Goal: Transaction & Acquisition: Purchase product/service

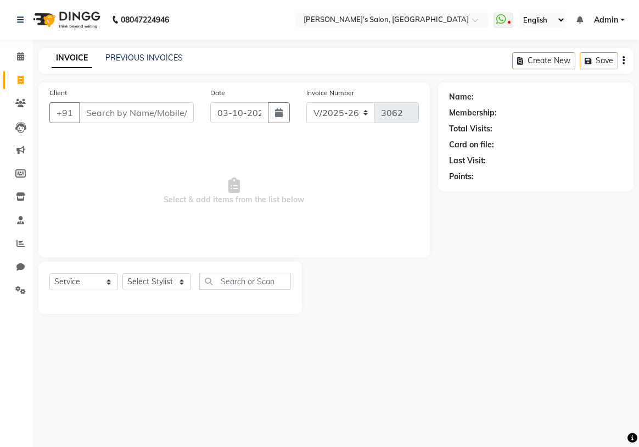
select select "5150"
select select "service"
click at [584, 0] on nav "08047224946 Select Location × Akshay’s Salon, Vasai Road West WhatsApp Status ✕…" at bounding box center [319, 20] width 639 height 40
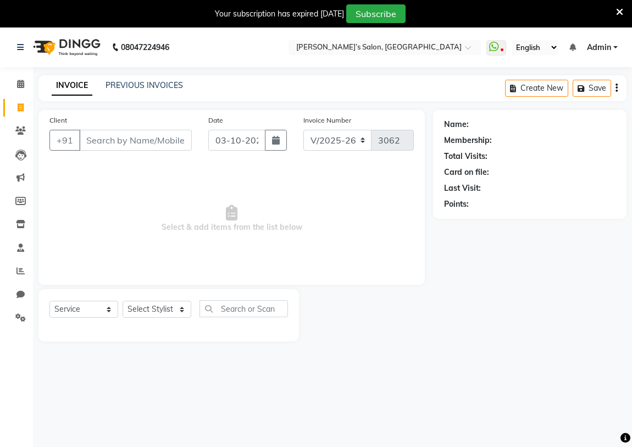
select select "5150"
select select "service"
click at [180, 132] on input "Client" at bounding box center [135, 140] width 113 height 21
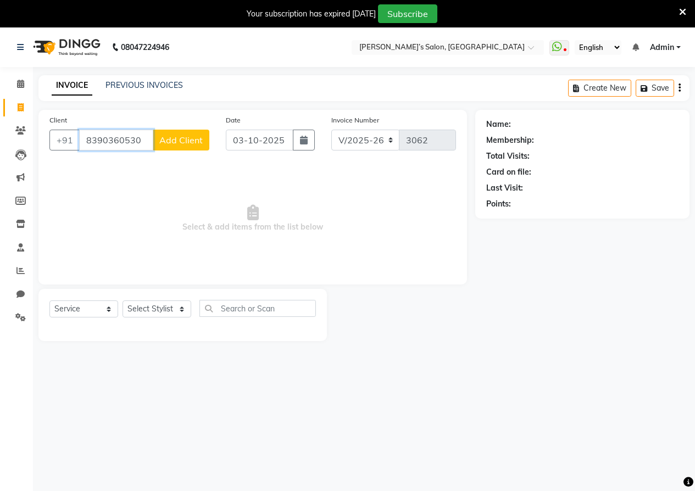
type input "8390360530"
drag, startPoint x: 322, startPoint y: 14, endPoint x: 366, endPoint y: 210, distance: 200.3
click at [366, 210] on span "Select & add items from the list below" at bounding box center [252, 219] width 406 height 110
click at [178, 135] on span "Add Client" at bounding box center [180, 140] width 43 height 11
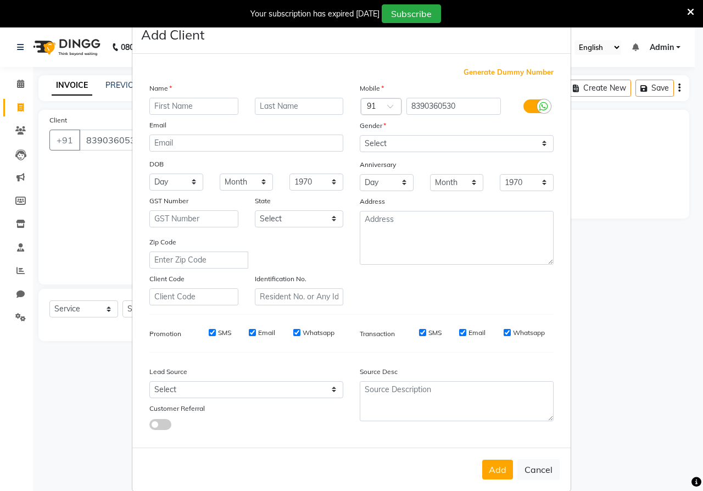
click at [196, 102] on input "text" at bounding box center [193, 106] width 89 height 17
type input "SHABBO"
click at [374, 141] on select "Select [DEMOGRAPHIC_DATA] [DEMOGRAPHIC_DATA] Other Prefer Not To Say" at bounding box center [457, 143] width 194 height 17
select select "[DEMOGRAPHIC_DATA]"
click at [360, 135] on select "Select [DEMOGRAPHIC_DATA] [DEMOGRAPHIC_DATA] Other Prefer Not To Say" at bounding box center [457, 143] width 194 height 17
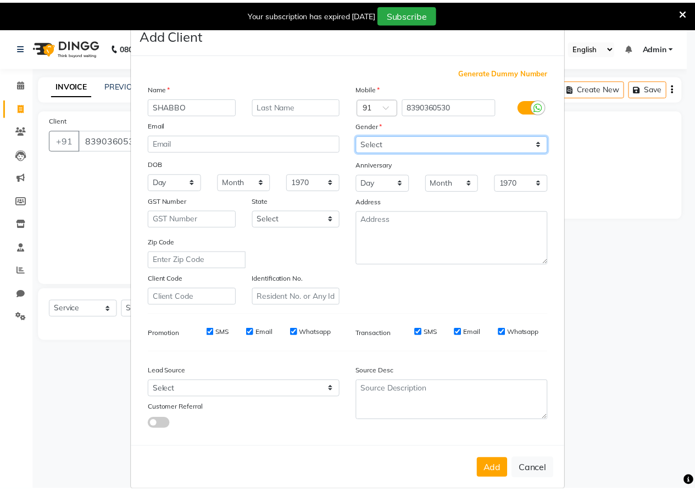
scroll to position [16, 0]
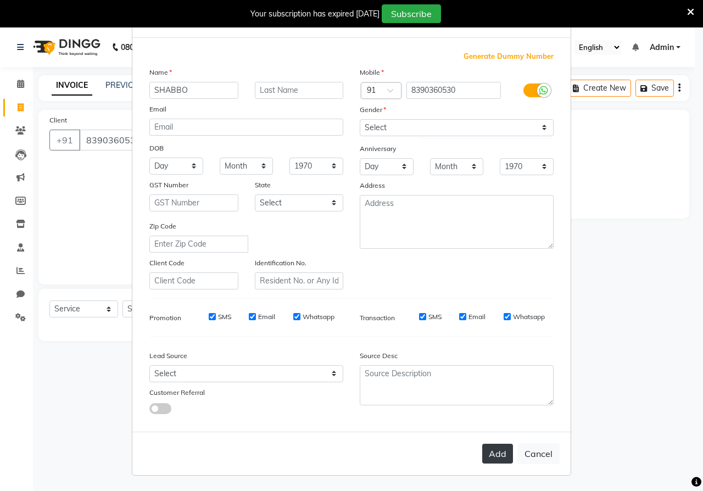
click at [495, 446] on button "Add" at bounding box center [497, 454] width 31 height 20
select select
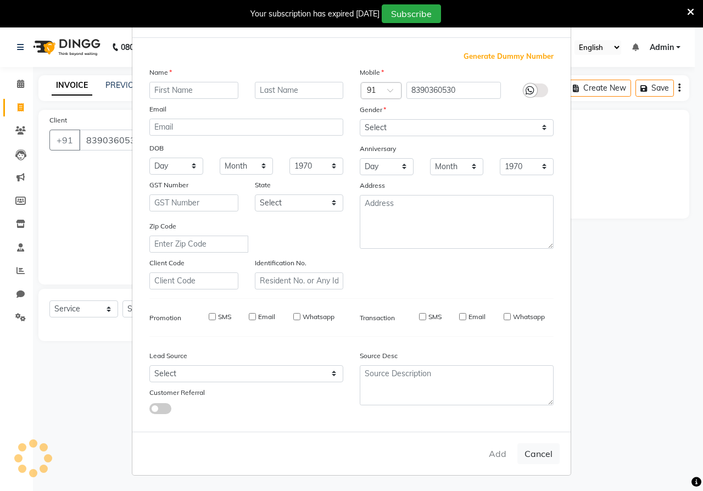
select select
checkbox input "false"
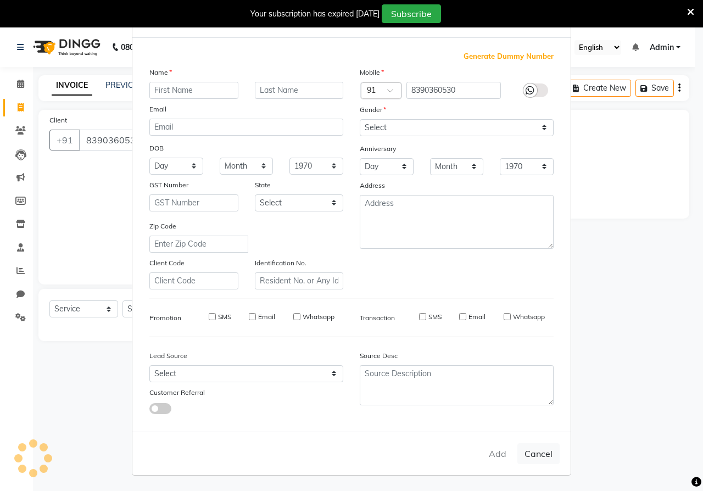
checkbox input "false"
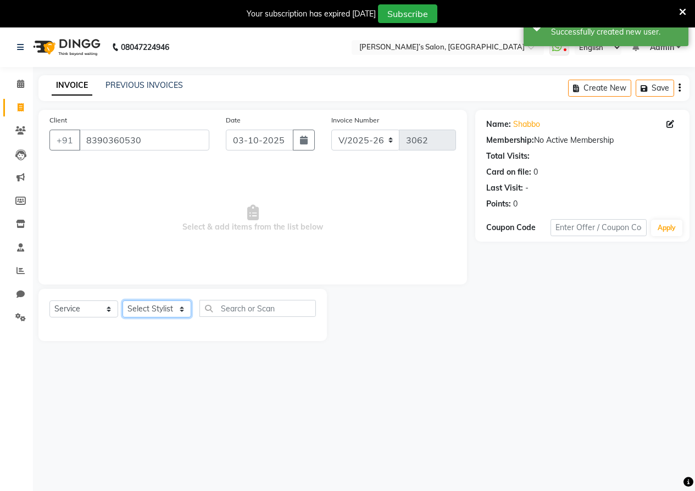
click at [155, 307] on select "Select Stylist [PERSON_NAME] [PERSON_NAME] Akshay [PERSON_NAME] ANAS [PERSON_NA…" at bounding box center [156, 308] width 69 height 17
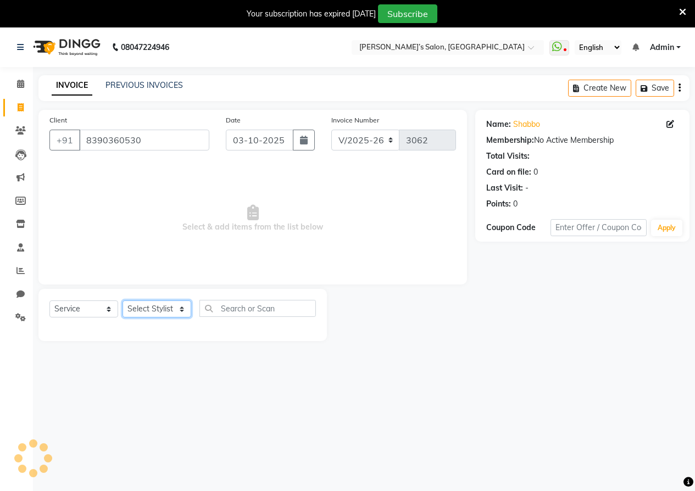
select select "32735"
click at [122, 300] on select "Select Stylist [PERSON_NAME] [PERSON_NAME] Akshay [PERSON_NAME] ANAS [PERSON_NA…" at bounding box center [156, 308] width 69 height 17
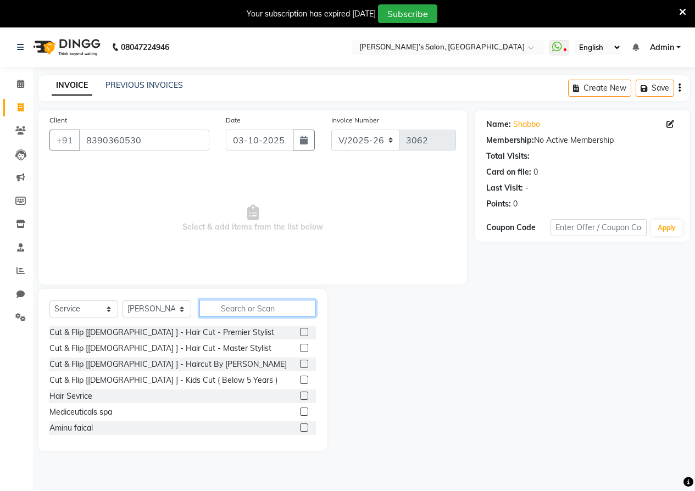
click at [254, 308] on input "text" at bounding box center [257, 308] width 116 height 17
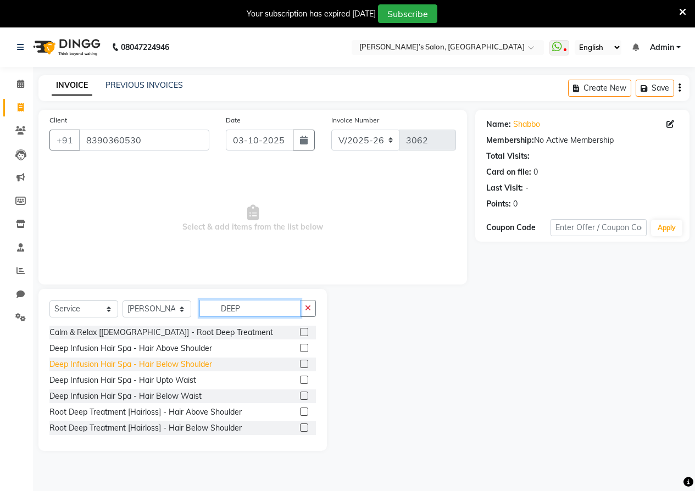
type input "DEEP"
click at [191, 366] on div "Deep Infusion Hair Spa - Hair Below Shoulder" at bounding box center [130, 365] width 163 height 12
checkbox input "false"
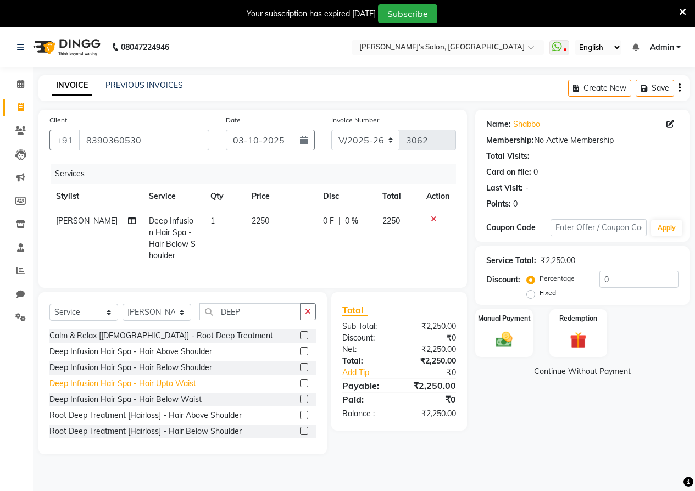
click at [191, 389] on div "Deep Infusion Hair Spa - Hair Upto Waist" at bounding box center [122, 384] width 147 height 12
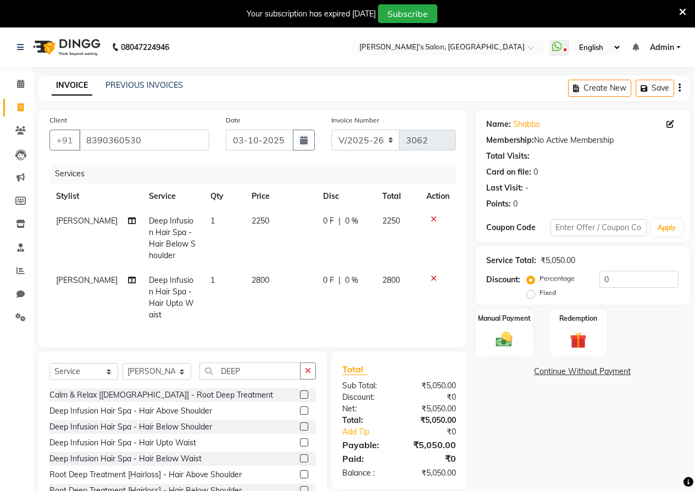
click at [433, 221] on icon at bounding box center [434, 219] width 6 height 8
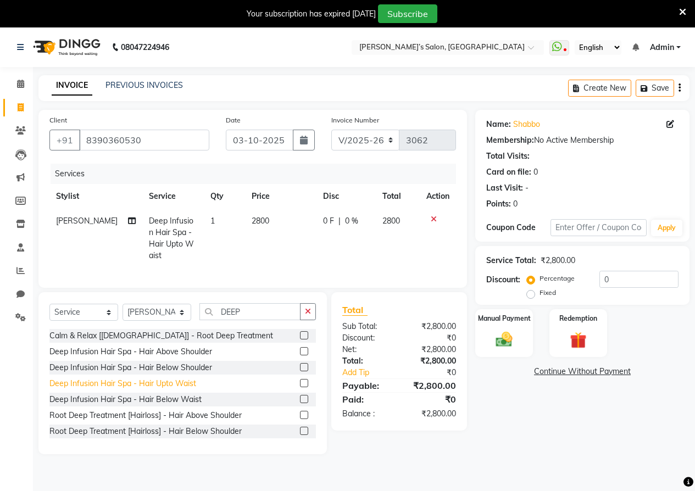
click at [181, 380] on div "Deep Infusion Hair Spa - Hair Upto Waist" at bounding box center [122, 384] width 147 height 12
checkbox input "false"
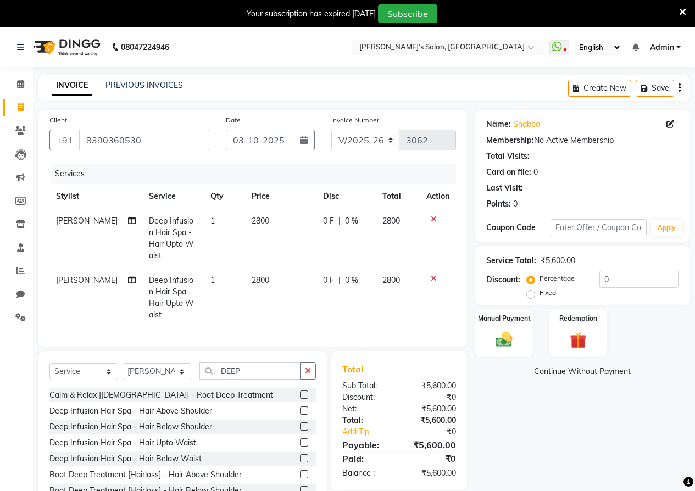
click at [83, 226] on td "[PERSON_NAME]" at bounding box center [95, 238] width 93 height 59
select select "32735"
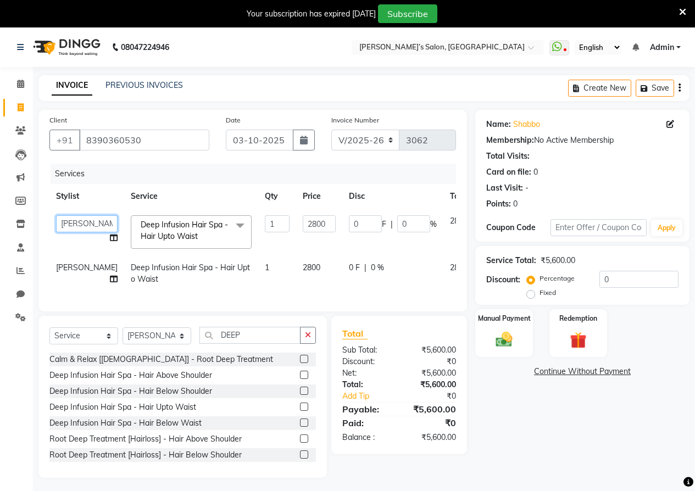
click at [77, 219] on select "Abdul Adil salmani Akshay thombare ali ANAS Anjali Ayaan Bhavika Gauri Jitendr …" at bounding box center [87, 223] width 62 height 17
select select "32734"
click at [131, 267] on span "Deep Infusion Hair Spa - Hair Upto Waist" at bounding box center [190, 273] width 119 height 21
select select "32735"
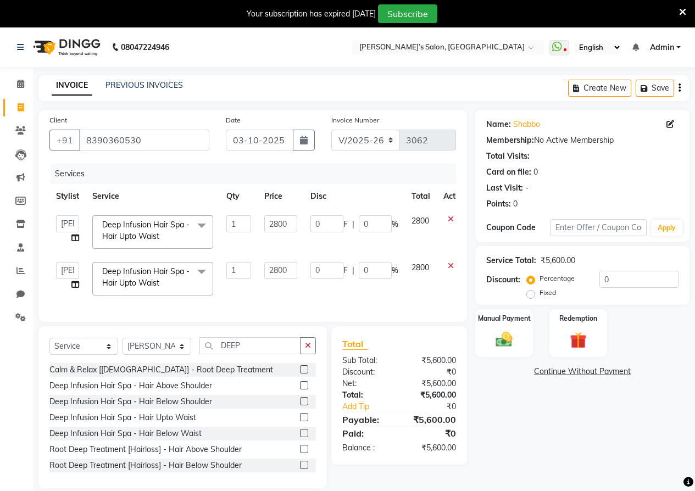
click at [449, 265] on icon at bounding box center [451, 266] width 6 height 8
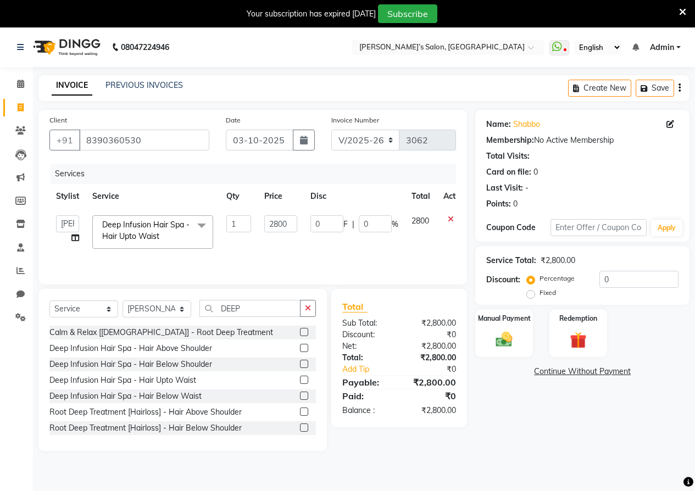
click at [69, 232] on td "Abdul Adil salmani Akshay thombare ali ANAS Anjali Ayaan Bhavika Gauri Jitendr …" at bounding box center [67, 232] width 36 height 47
click at [70, 228] on select "Abdul Adil salmani Akshay thombare ali ANAS Anjali Ayaan Bhavika Gauri Jitendr …" at bounding box center [67, 223] width 23 height 17
select select "32735"
click at [291, 230] on input "2800" at bounding box center [280, 223] width 33 height 17
type input "2"
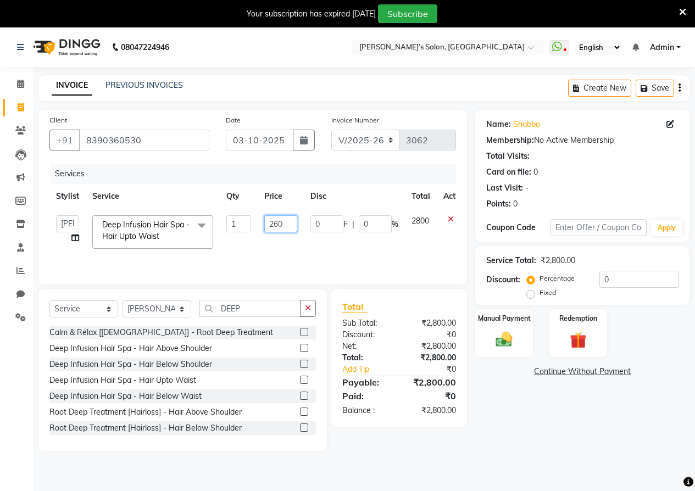
type input "2600"
click at [497, 348] on img at bounding box center [504, 340] width 28 height 20
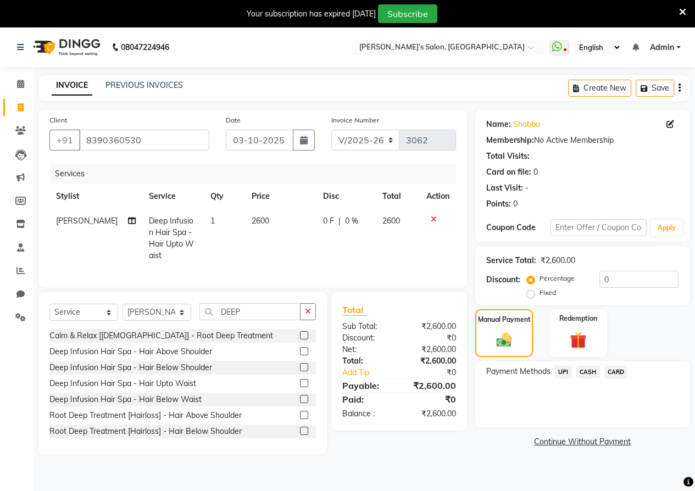
click at [569, 371] on span "UPI" at bounding box center [563, 372] width 17 height 13
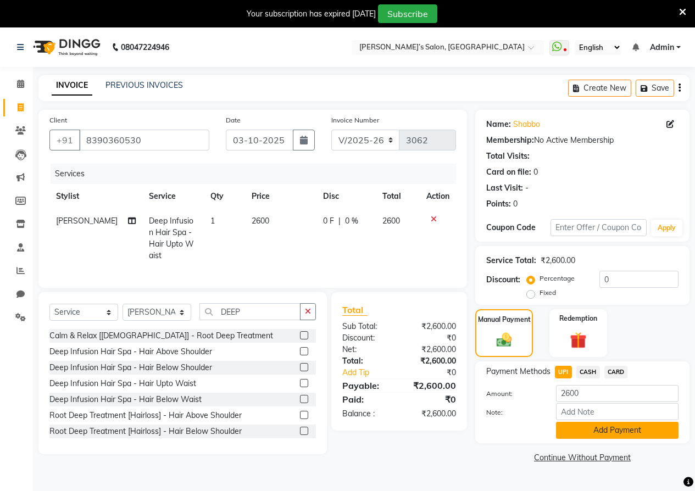
click at [587, 432] on button "Add Payment" at bounding box center [617, 430] width 122 height 17
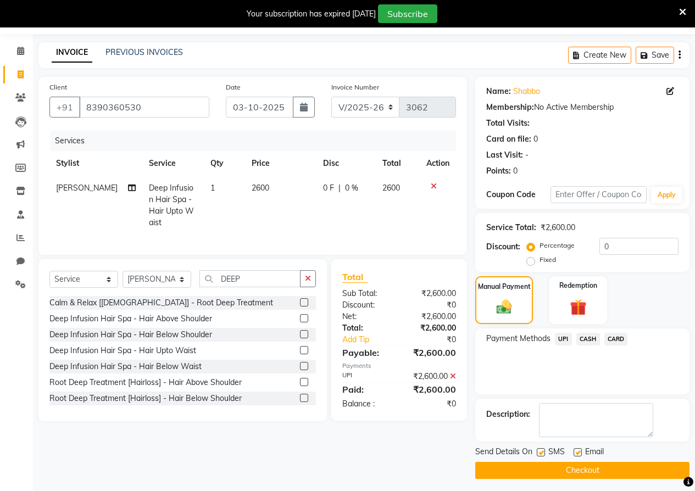
scroll to position [37, 0]
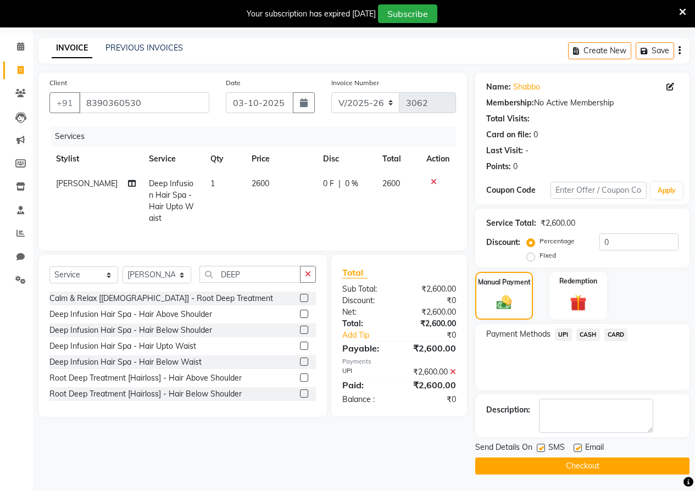
click at [589, 446] on button "Checkout" at bounding box center [582, 466] width 214 height 17
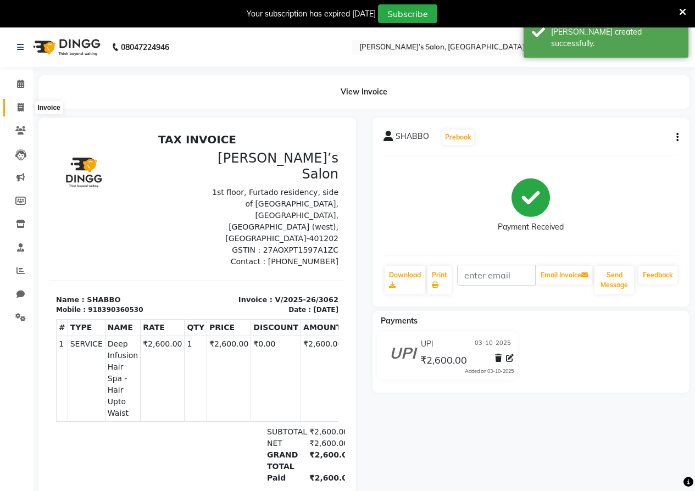
click at [24, 107] on span at bounding box center [20, 108] width 19 height 13
select select "5150"
select select "service"
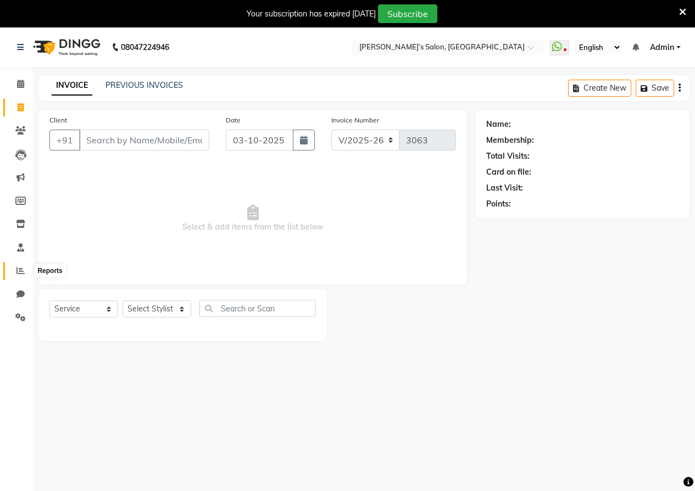
click at [24, 269] on icon at bounding box center [20, 270] width 8 height 8
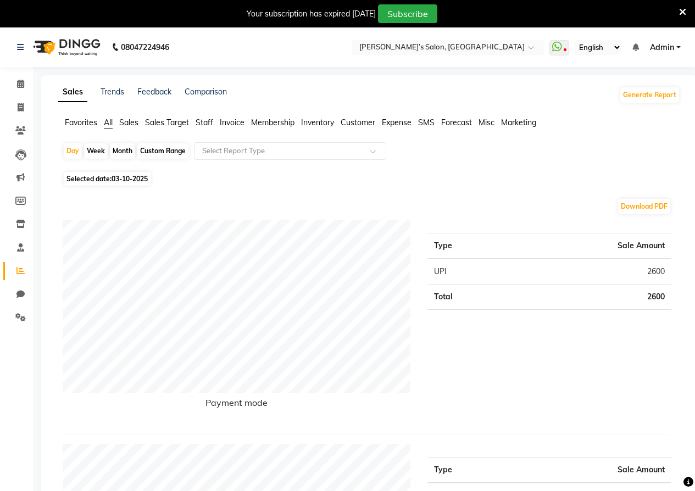
click at [194, 118] on ul "Favorites All Sales Sales Target Staff Invoice Membership Inventory Customer Ex…" at bounding box center [369, 123] width 622 height 12
click at [199, 119] on span "Staff" at bounding box center [205, 123] width 18 height 10
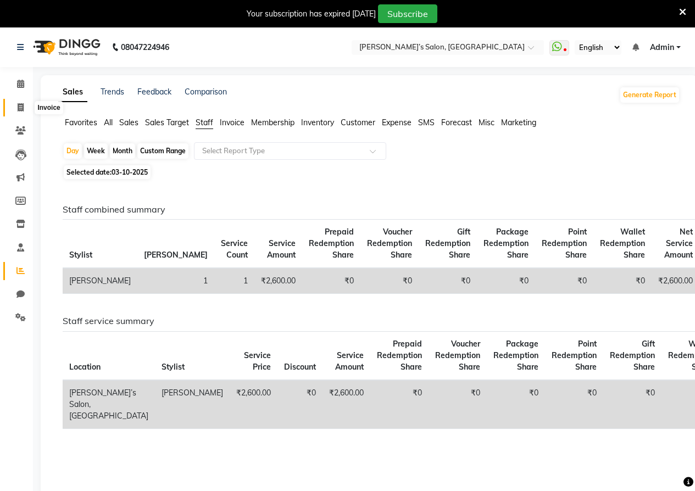
drag, startPoint x: 23, startPoint y: 109, endPoint x: 37, endPoint y: 108, distance: 14.8
click at [23, 108] on icon at bounding box center [21, 107] width 6 height 8
select select "5150"
select select "service"
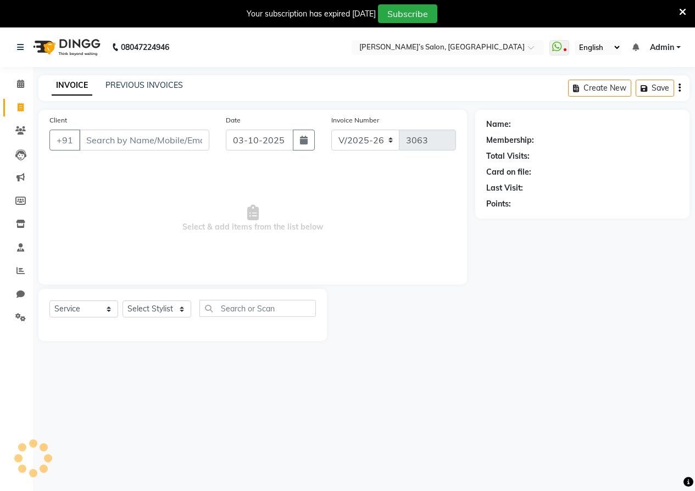
scroll to position [27, 0]
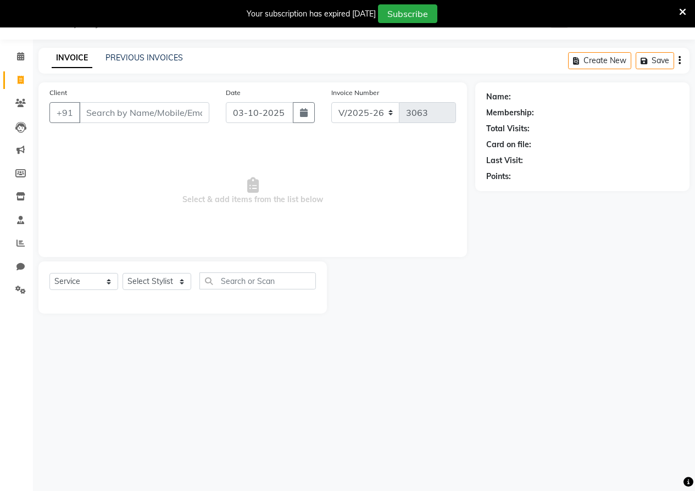
click at [113, 161] on span "Select & add items from the list below" at bounding box center [252, 191] width 406 height 110
click at [140, 61] on link "PREVIOUS INVOICES" at bounding box center [143, 58] width 77 height 10
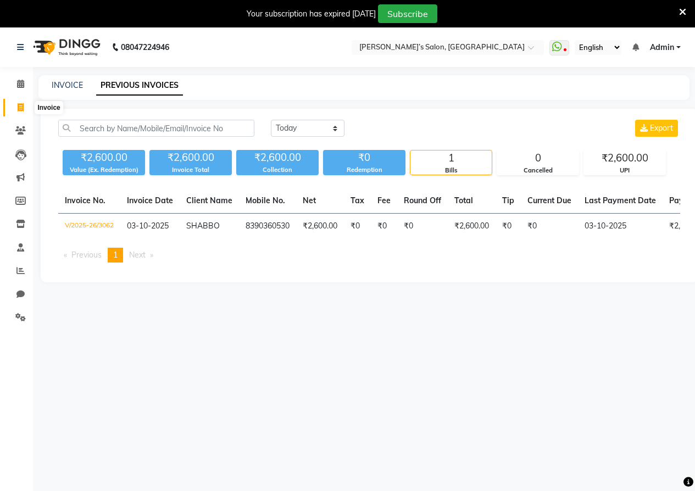
click at [18, 111] on icon at bounding box center [21, 107] width 6 height 8
select select "5150"
select select "service"
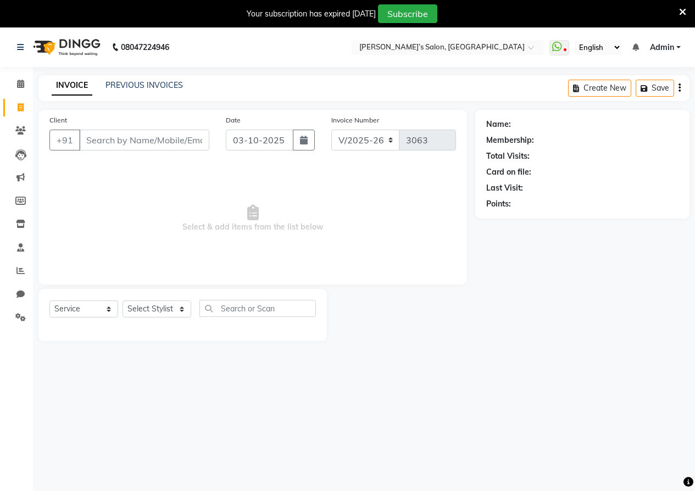
click at [96, 137] on input "Client" at bounding box center [144, 140] width 130 height 21
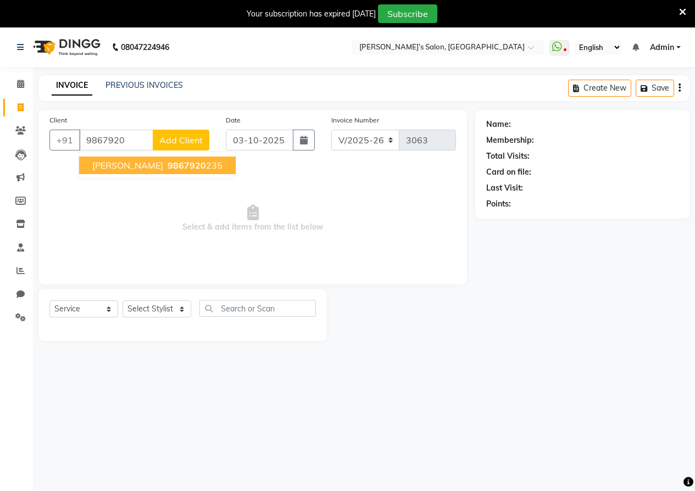
click at [126, 160] on button "Theresa 9867920 235" at bounding box center [157, 166] width 157 height 18
type input "9867920235"
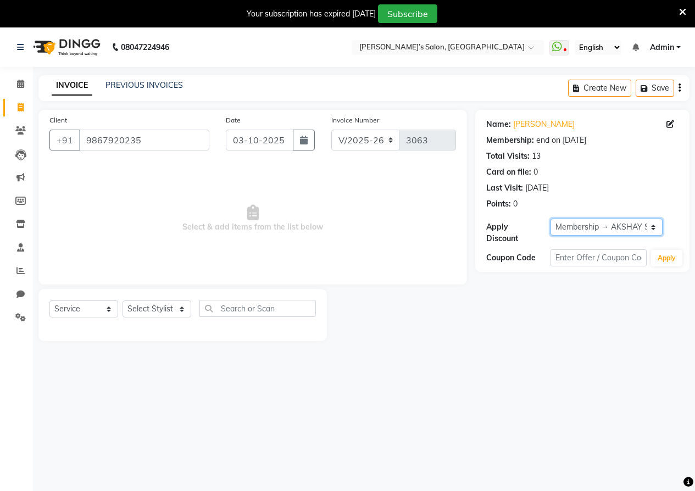
click at [587, 226] on select "Select Membership → AKSHAY SALON" at bounding box center [606, 227] width 112 height 17
select select "0:"
click at [550, 219] on select "Select Membership → AKSHAY SALON" at bounding box center [606, 227] width 112 height 17
drag, startPoint x: 142, startPoint y: 311, endPoint x: 149, endPoint y: 301, distance: 12.2
click at [143, 310] on select "Select Stylist [PERSON_NAME] [PERSON_NAME] Akshay [PERSON_NAME] ANAS [PERSON_NA…" at bounding box center [156, 308] width 69 height 17
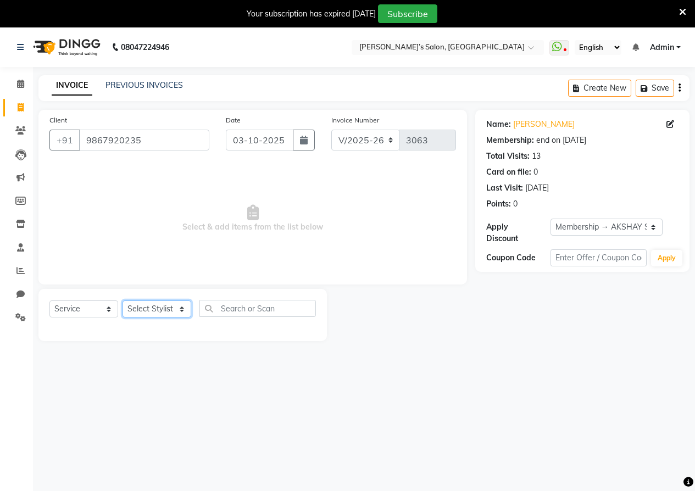
select select "54033"
click at [122, 300] on select "Select Stylist [PERSON_NAME] [PERSON_NAME] Akshay [PERSON_NAME] ANAS [PERSON_NA…" at bounding box center [156, 308] width 69 height 17
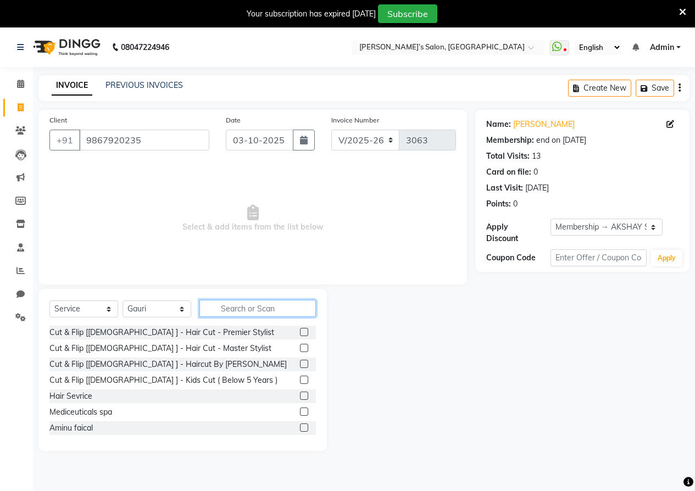
click at [220, 310] on input "text" at bounding box center [257, 308] width 116 height 17
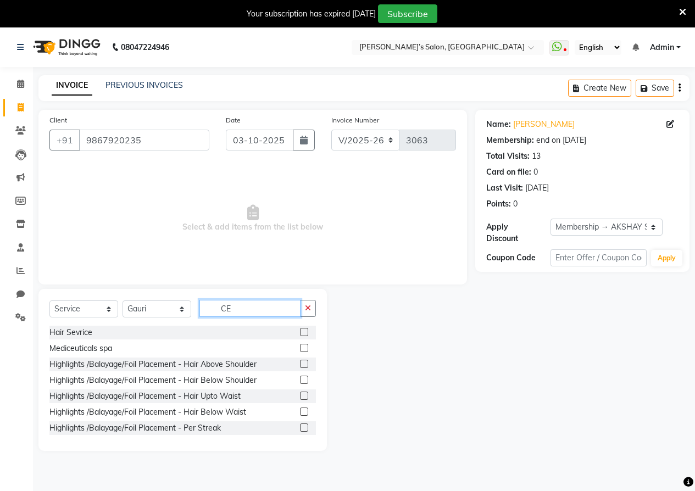
type input "C"
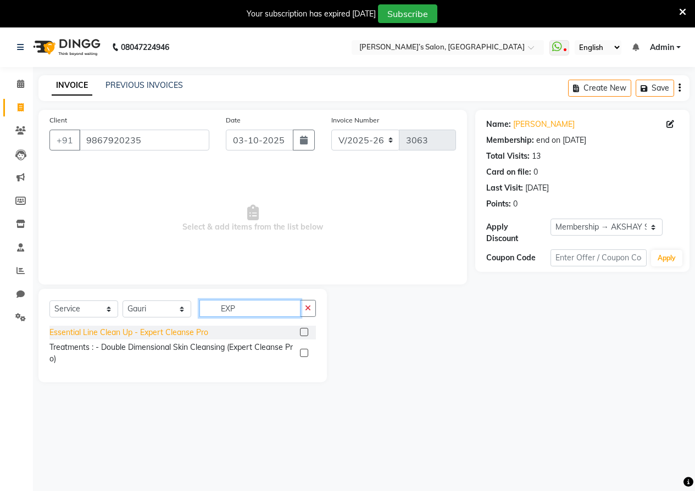
type input "EXP"
click at [182, 331] on div "Essential Line Clean Up - Expert Cleanse Pro" at bounding box center [128, 333] width 159 height 12
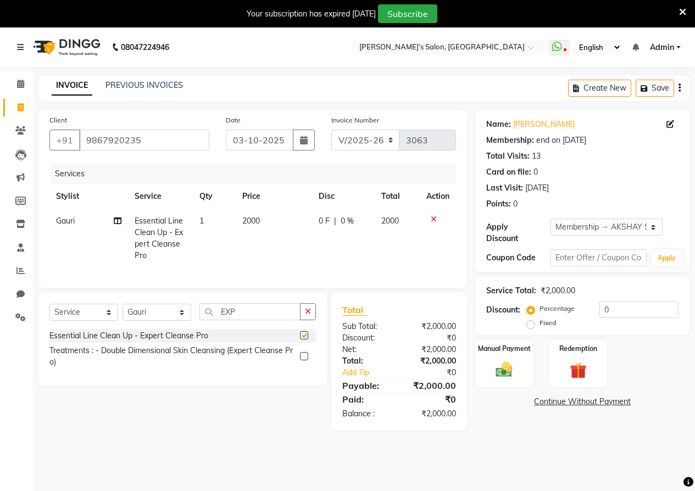
checkbox input "false"
click at [278, 225] on td "2000" at bounding box center [274, 238] width 76 height 59
select select "54033"
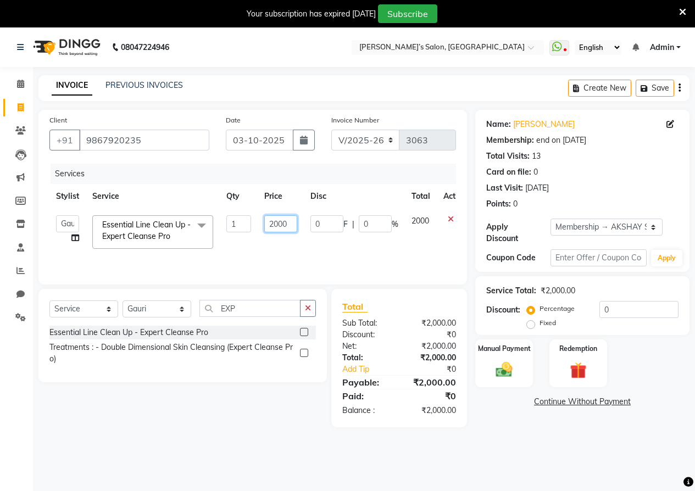
click at [278, 225] on input "2000" at bounding box center [280, 223] width 33 height 17
click at [290, 220] on input "2000" at bounding box center [280, 223] width 33 height 17
type input "2"
type input "1800"
click at [510, 360] on img at bounding box center [504, 370] width 28 height 20
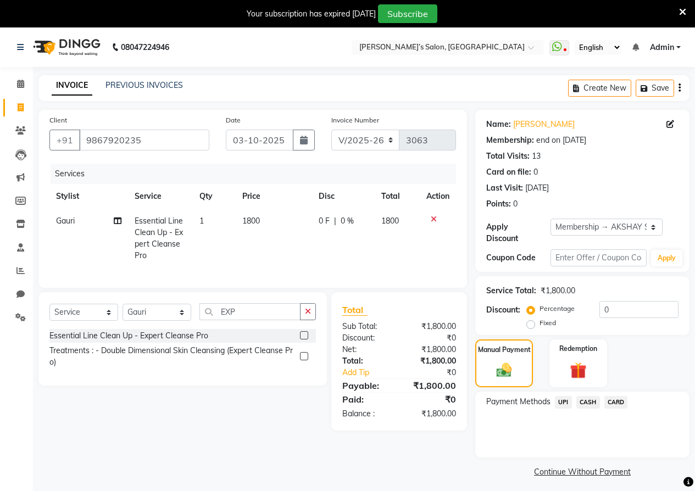
click at [565, 396] on span "UPI" at bounding box center [563, 402] width 17 height 13
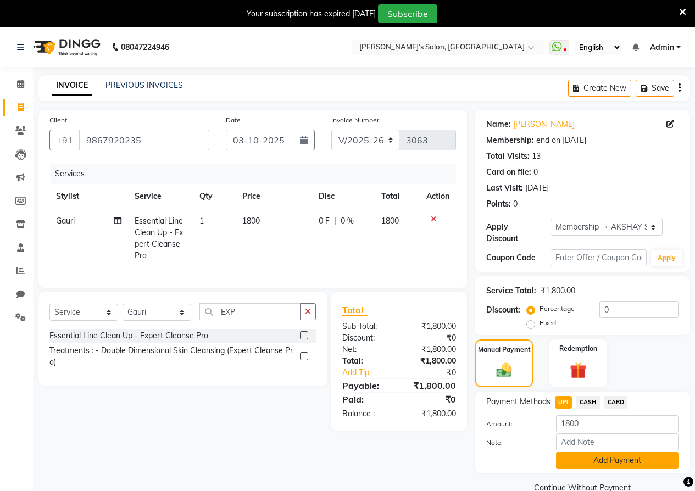
click at [575, 446] on button "Add Payment" at bounding box center [617, 460] width 122 height 17
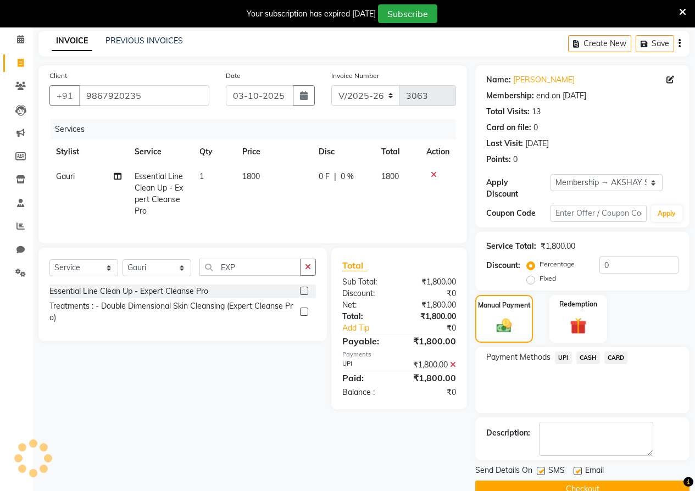
scroll to position [59, 0]
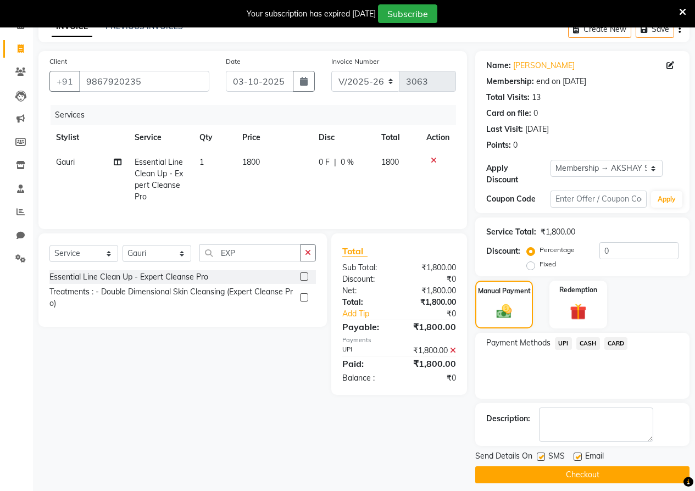
drag, startPoint x: 578, startPoint y: 465, endPoint x: 551, endPoint y: 461, distance: 27.7
click at [577, 446] on button "Checkout" at bounding box center [582, 474] width 214 height 17
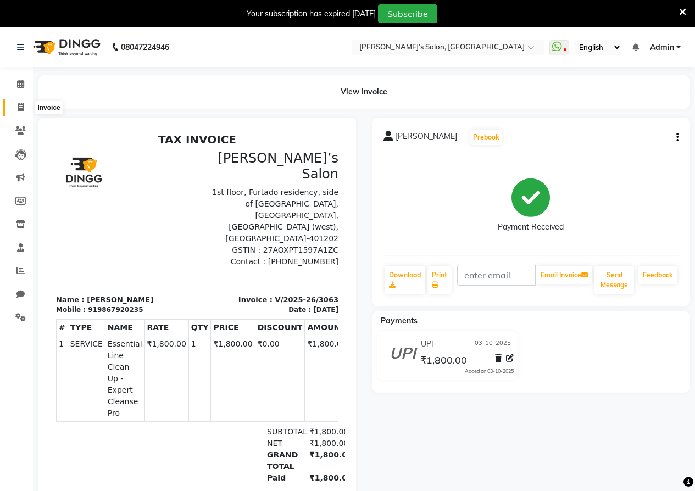
click at [19, 104] on icon at bounding box center [21, 107] width 6 height 8
select select "5150"
select select "service"
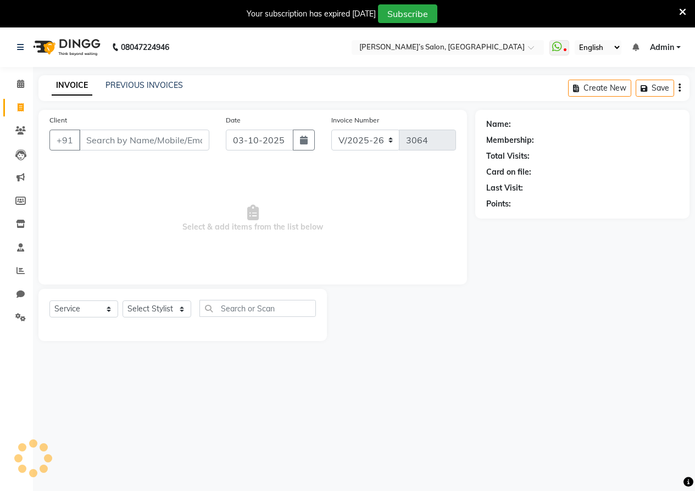
scroll to position [27, 0]
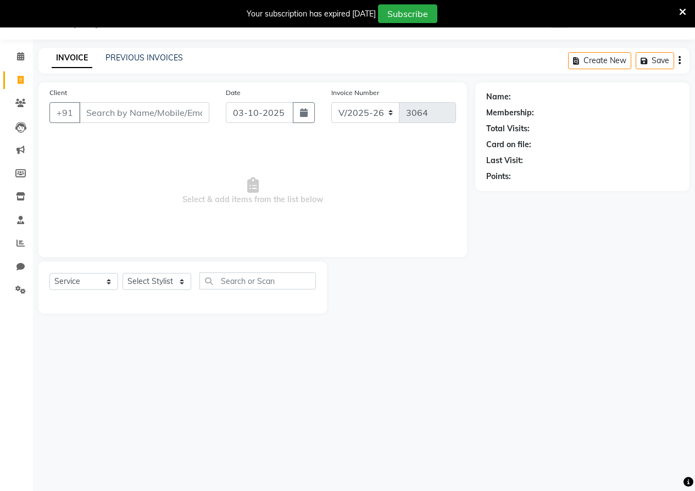
click at [133, 119] on input "Client" at bounding box center [144, 112] width 130 height 21
type input "8600847614"
click at [186, 108] on span "Add Client" at bounding box center [180, 112] width 43 height 11
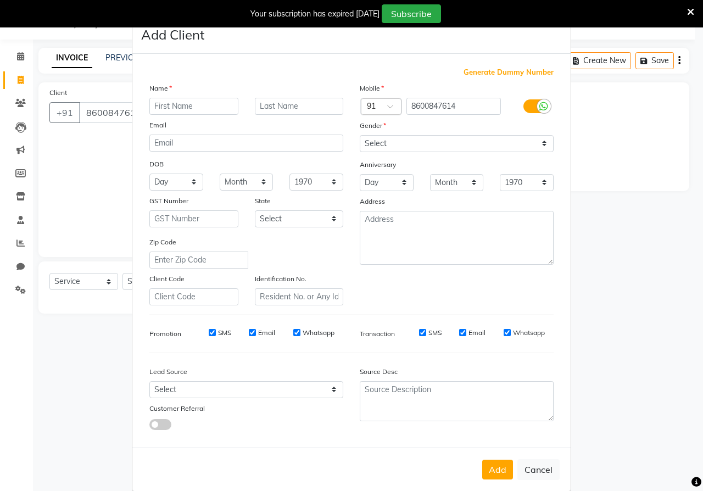
click at [186, 108] on input "text" at bounding box center [193, 106] width 89 height 17
click at [153, 104] on input "sAGAR" at bounding box center [193, 106] width 89 height 17
type input "SAGAR"
click at [419, 147] on select "Select [DEMOGRAPHIC_DATA] [DEMOGRAPHIC_DATA] Other Prefer Not To Say" at bounding box center [457, 143] width 194 height 17
select select "[DEMOGRAPHIC_DATA]"
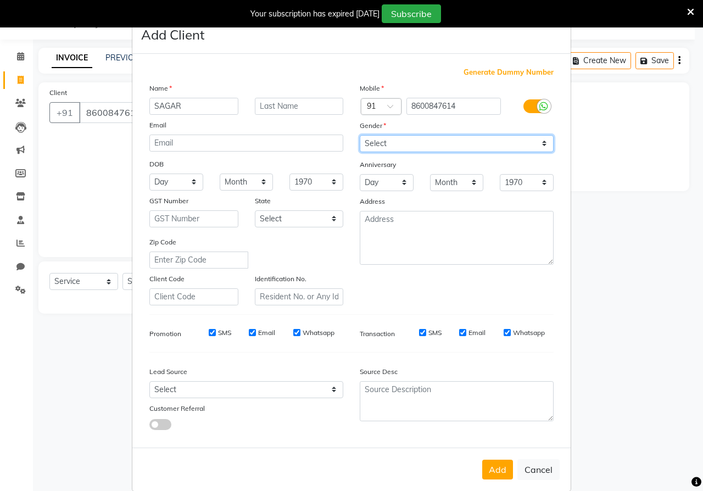
click at [360, 135] on select "Select [DEMOGRAPHIC_DATA] [DEMOGRAPHIC_DATA] Other Prefer Not To Say" at bounding box center [457, 143] width 194 height 17
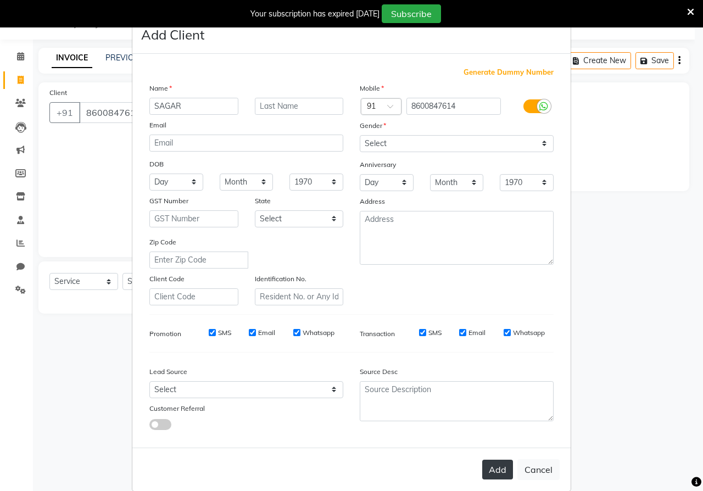
drag, startPoint x: 499, startPoint y: 467, endPoint x: 486, endPoint y: 465, distance: 12.8
click at [493, 446] on button "Add" at bounding box center [497, 470] width 31 height 20
select select
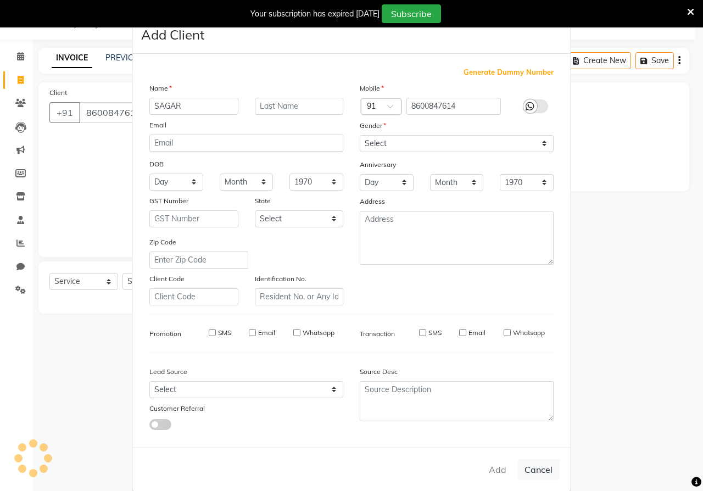
select select
checkbox input "false"
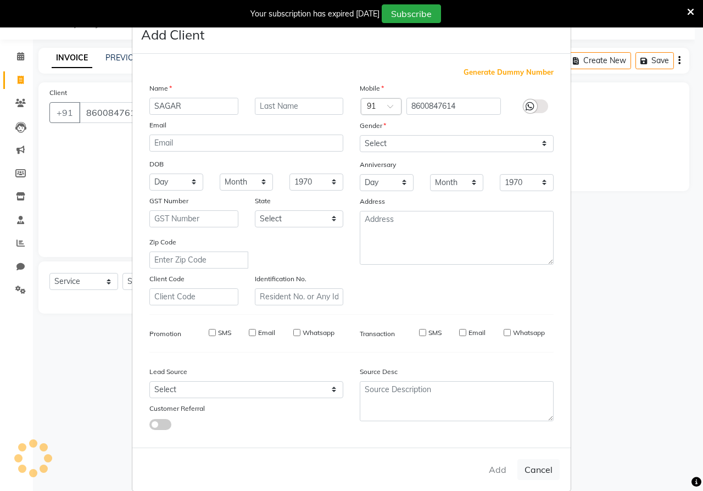
checkbox input "false"
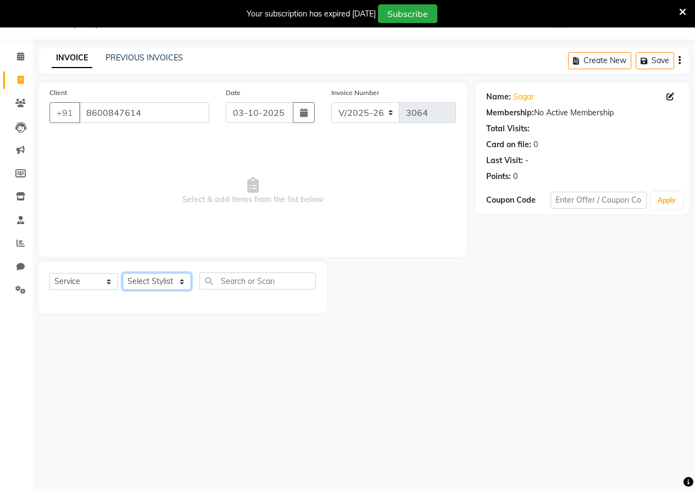
click at [165, 283] on select "Select Stylist [PERSON_NAME] [PERSON_NAME] Akshay [PERSON_NAME] ANAS [PERSON_NA…" at bounding box center [156, 281] width 69 height 17
select select "93564"
click at [122, 273] on select "Select Stylist [PERSON_NAME] [PERSON_NAME] Akshay [PERSON_NAME] ANAS [PERSON_NA…" at bounding box center [156, 281] width 69 height 17
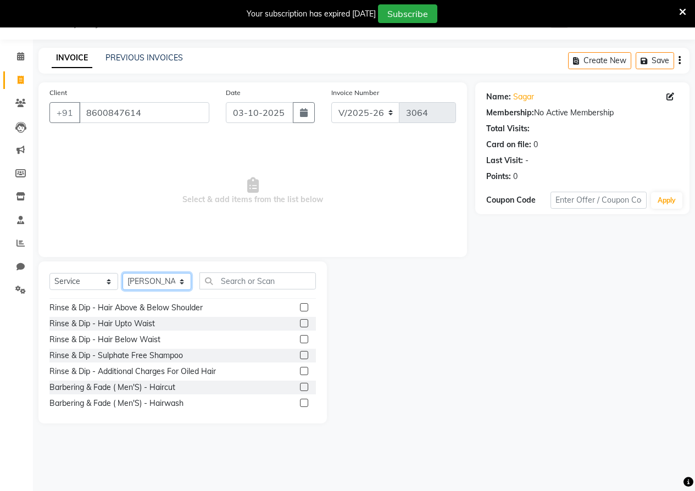
scroll to position [110, 0]
click at [160, 384] on div "Barbering & Fade ( Men'S) - Haircut" at bounding box center [112, 387] width 126 height 12
checkbox input "false"
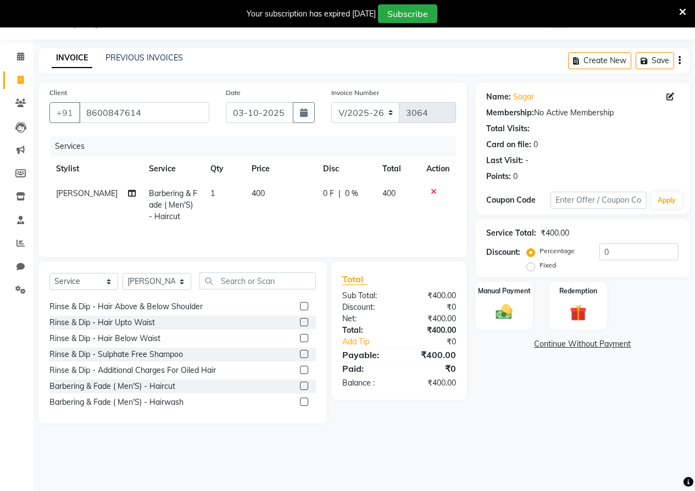
click at [268, 219] on td "400" at bounding box center [280, 205] width 71 height 48
select select "93564"
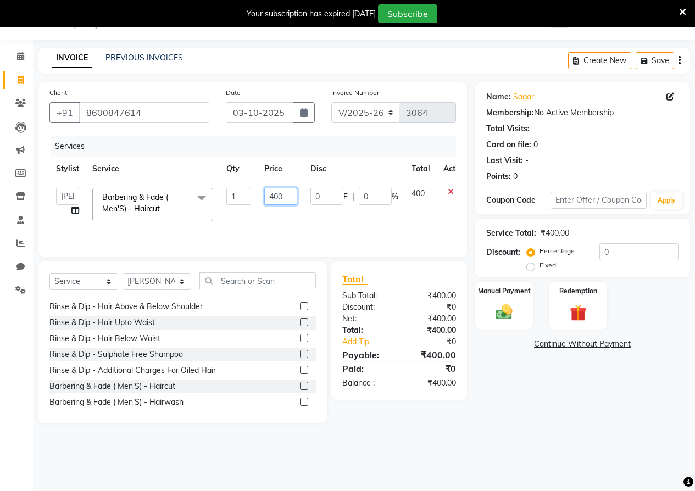
click at [274, 196] on input "400" at bounding box center [280, 196] width 33 height 17
type input "500"
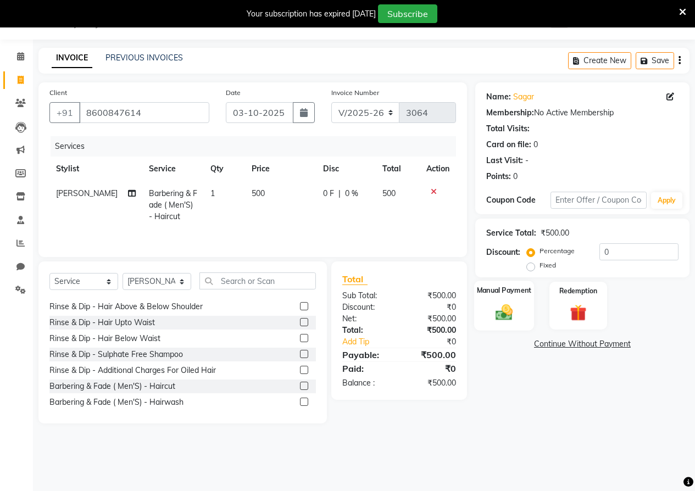
click at [511, 308] on img at bounding box center [504, 312] width 28 height 20
click at [561, 343] on span "UPI" at bounding box center [563, 344] width 17 height 13
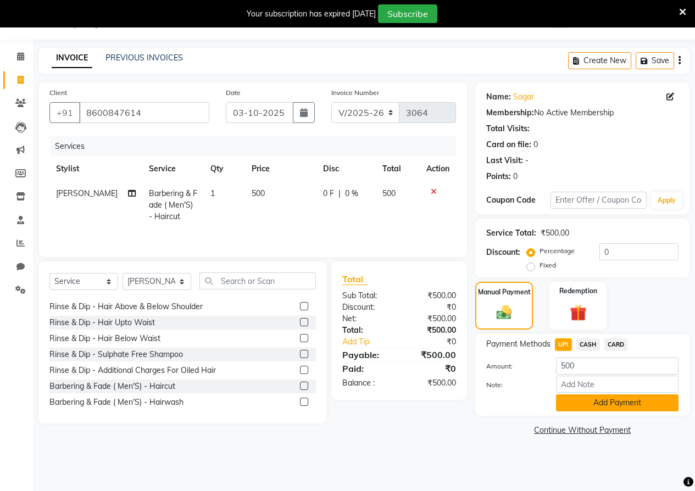
click at [584, 404] on button "Add Payment" at bounding box center [617, 402] width 122 height 17
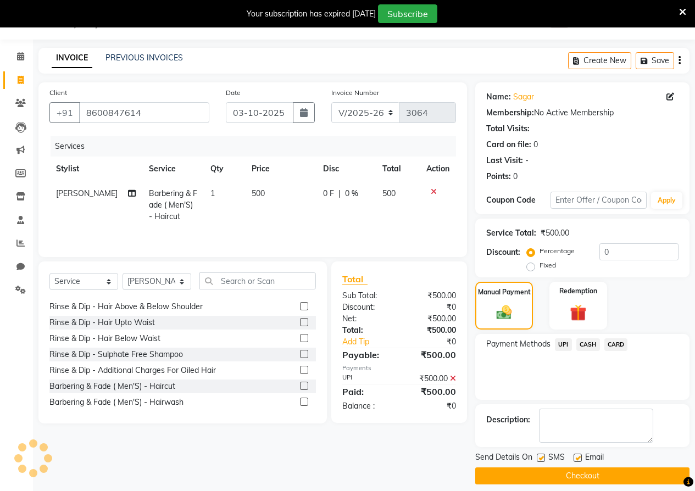
scroll to position [37, 0]
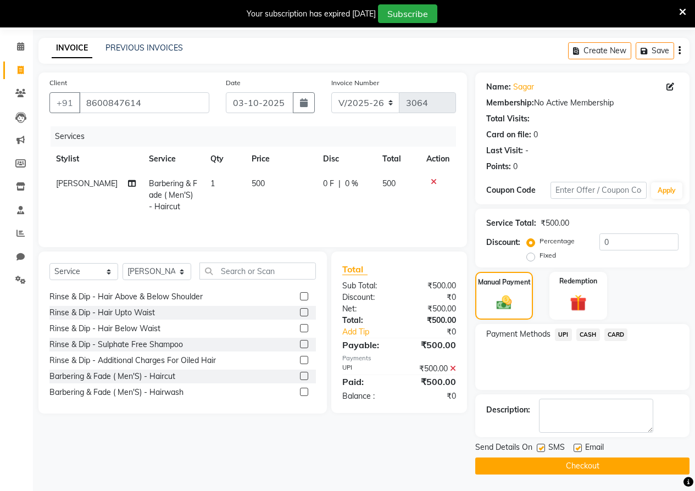
click at [584, 446] on button "Checkout" at bounding box center [582, 466] width 214 height 17
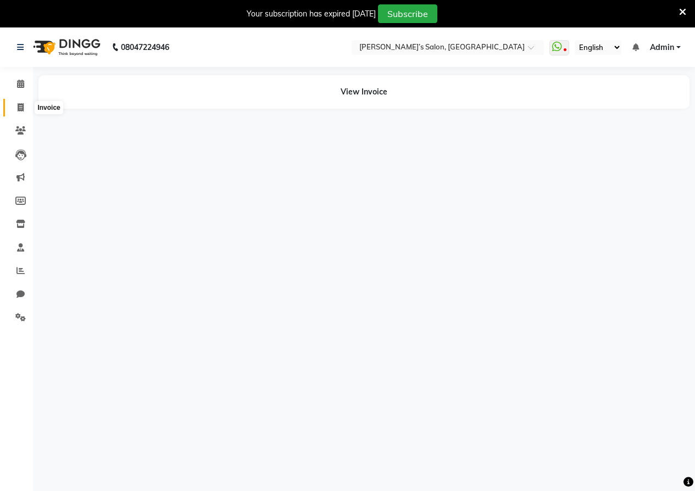
click at [20, 104] on icon at bounding box center [21, 107] width 6 height 8
select select "service"
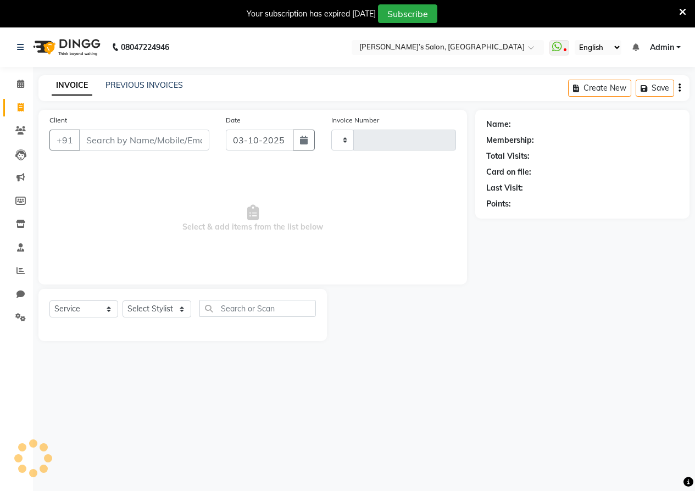
type input "3065"
select select "5150"
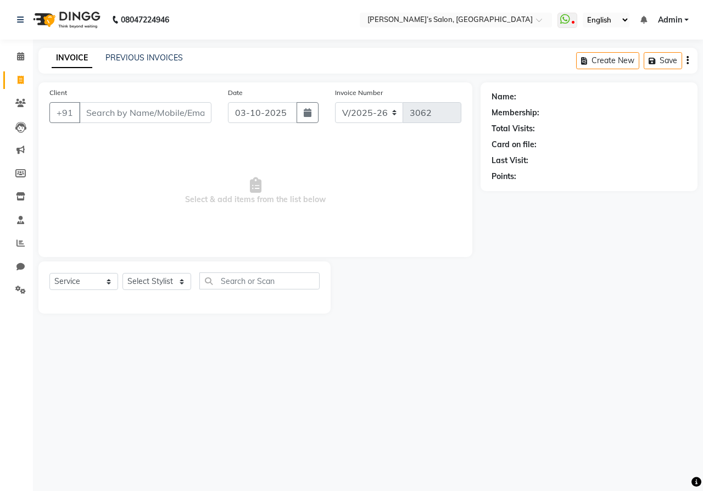
select select "5150"
select select "service"
click at [15, 291] on icon at bounding box center [20, 290] width 10 height 8
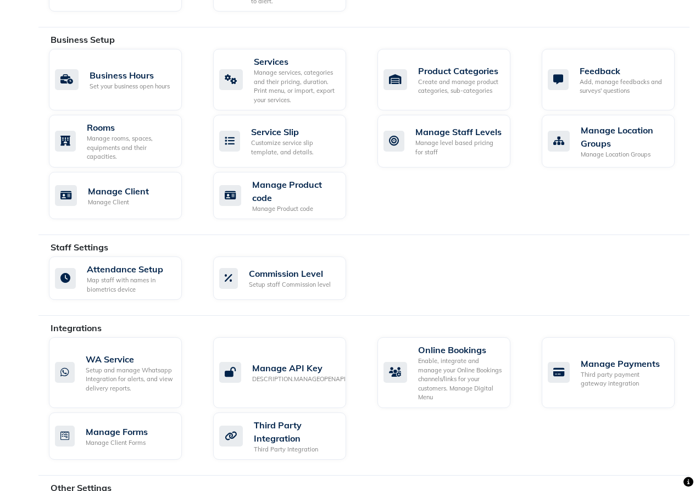
scroll to position [494, 0]
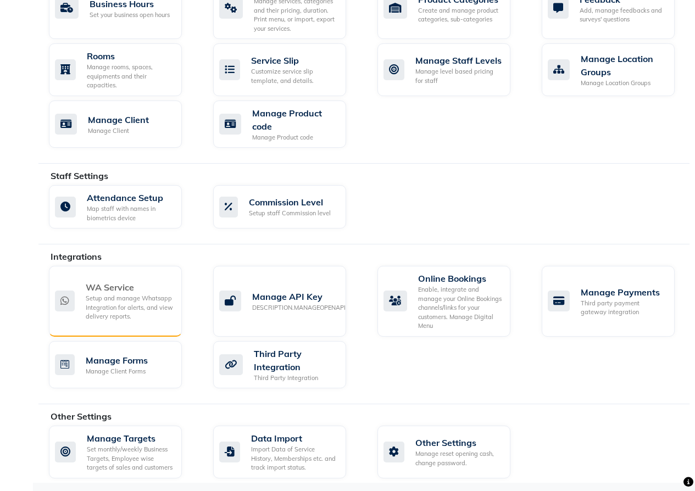
click at [149, 311] on div "Setup and manage Whatsapp Integration for alerts, and view delivery reports." at bounding box center [129, 307] width 87 height 27
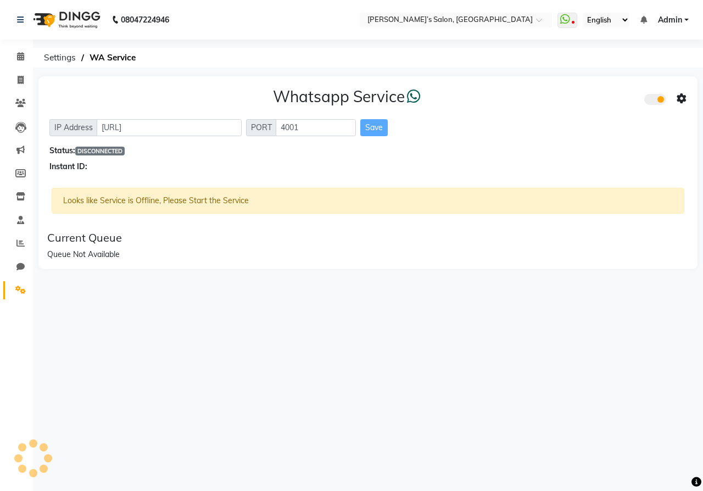
click at [118, 153] on span "DISCONNECTED" at bounding box center [99, 151] width 49 height 9
click at [63, 152] on div "Status: DISCONNECTED" at bounding box center [367, 151] width 637 height 12
click at [86, 176] on div "Whatsapp Service IP Address [URL] PORT 4001 Save Status: DISCONNECTED Instant I…" at bounding box center [367, 129] width 659 height 107
click at [139, 255] on button "Clear" at bounding box center [145, 257] width 29 height 17
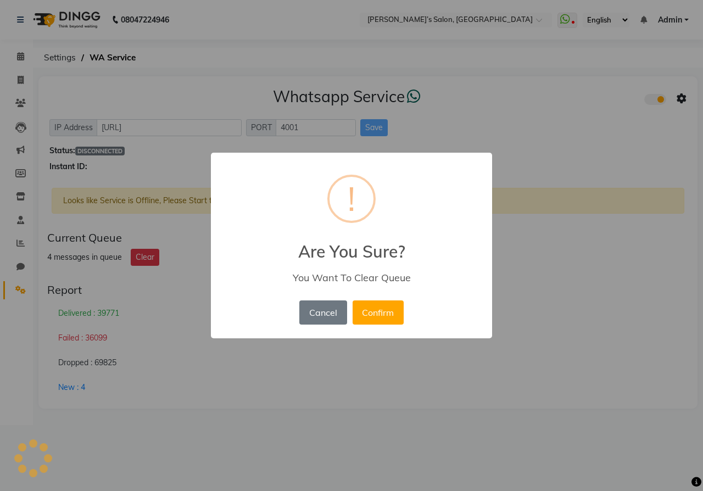
click at [584, 143] on div "× ! Are You Sure? You Want To Clear Queue Cancel No Confirm" at bounding box center [351, 245] width 703 height 491
drag, startPoint x: 341, startPoint y: 304, endPoint x: 337, endPoint y: 296, distance: 8.6
click at [337, 296] on div "× ! Are You Sure? You Want To Clear Queue Cancel No Confirm" at bounding box center [351, 246] width 281 height 186
click at [107, 149] on div "× ! Are You Sure? You Want To Clear Queue Cancel No Confirm" at bounding box center [351, 245] width 703 height 491
click at [342, 317] on button "Cancel" at bounding box center [322, 312] width 47 height 24
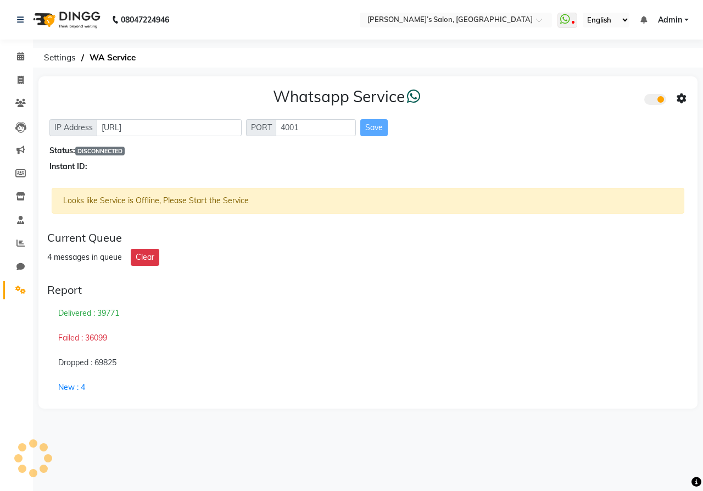
click at [232, 255] on div "4 messages in queue Clear" at bounding box center [368, 257] width 642 height 17
click at [512, 125] on div "IP Address [URL] PORT 4001 Save" at bounding box center [367, 127] width 637 height 17
click at [105, 62] on span "WA Service" at bounding box center [112, 58] width 57 height 20
click at [68, 63] on span "Settings" at bounding box center [59, 58] width 43 height 20
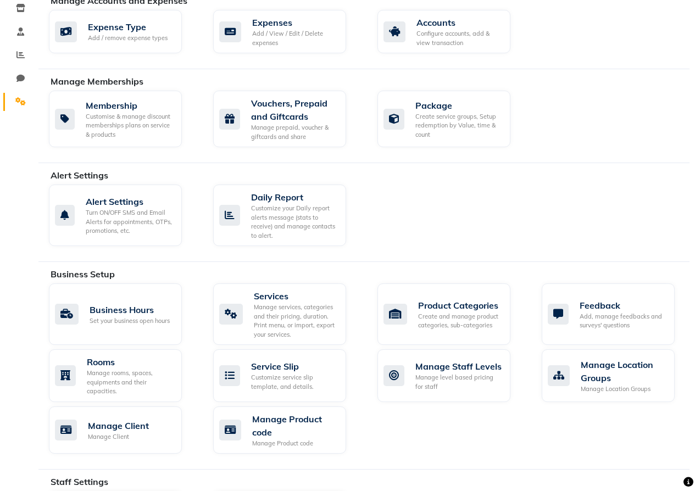
scroll to position [330, 0]
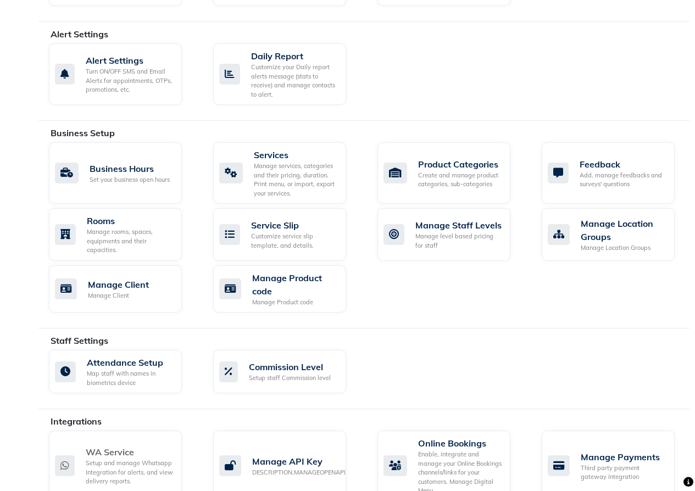
click at [138, 459] on div "Setup and manage Whatsapp Integration for alerts, and view delivery reports." at bounding box center [129, 472] width 87 height 27
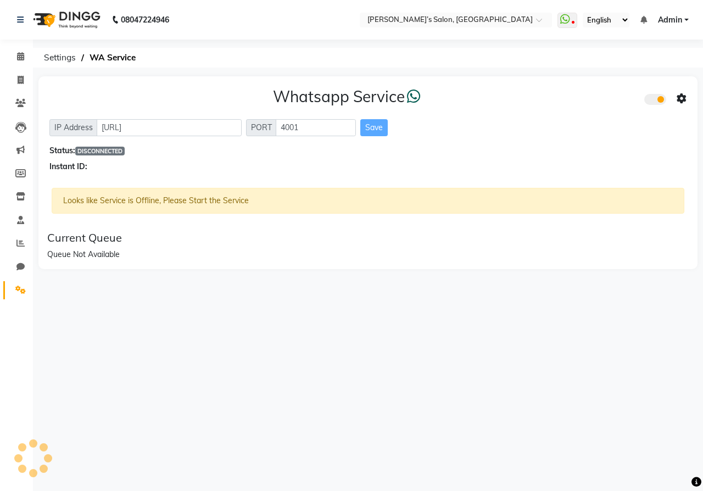
click at [69, 168] on div "Instant ID:" at bounding box center [367, 167] width 637 height 12
click at [416, 99] on icon at bounding box center [414, 96] width 14 height 15
click at [74, 296] on div "Report" at bounding box center [368, 289] width 642 height 13
click at [687, 102] on div "Whatsapp Service IP Address [URL] PORT 4001 Save Status: DISCONNECTED Instant I…" at bounding box center [367, 129] width 659 height 107
click at [682, 99] on icon at bounding box center [682, 99] width 10 height 10
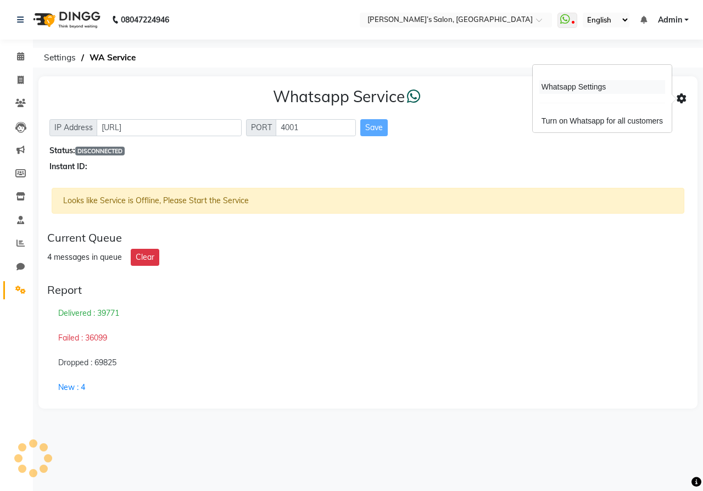
click at [571, 84] on div "Whatsapp Settings" at bounding box center [602, 87] width 126 height 14
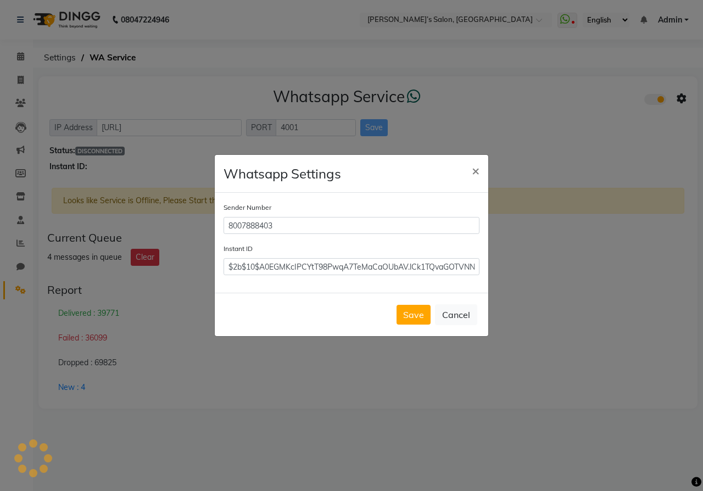
click at [390, 317] on div "Save Cancel" at bounding box center [352, 314] width 274 height 43
click at [398, 314] on button "Save" at bounding box center [414, 315] width 34 height 20
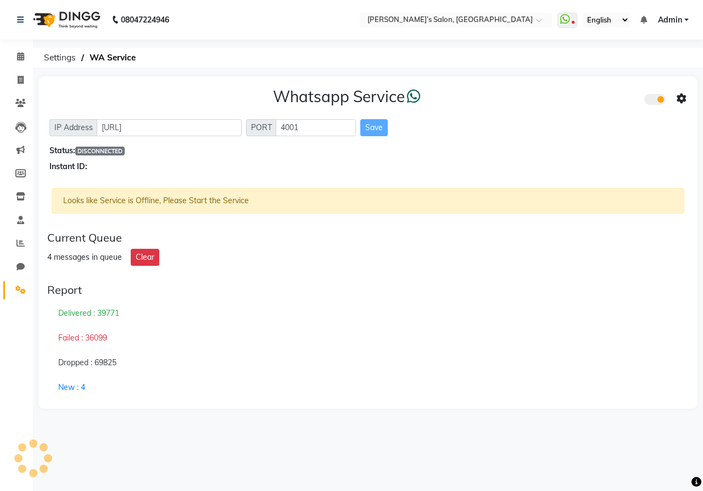
click at [85, 209] on div "Looks like Service is Offline, Please Start the Service" at bounding box center [368, 201] width 633 height 26
click at [248, 205] on div "Looks like Service is Offline, Please Start the Service" at bounding box center [368, 201] width 633 height 26
click at [163, 247] on div "Current Queue 4 messages in queue Clear" at bounding box center [368, 248] width 650 height 43
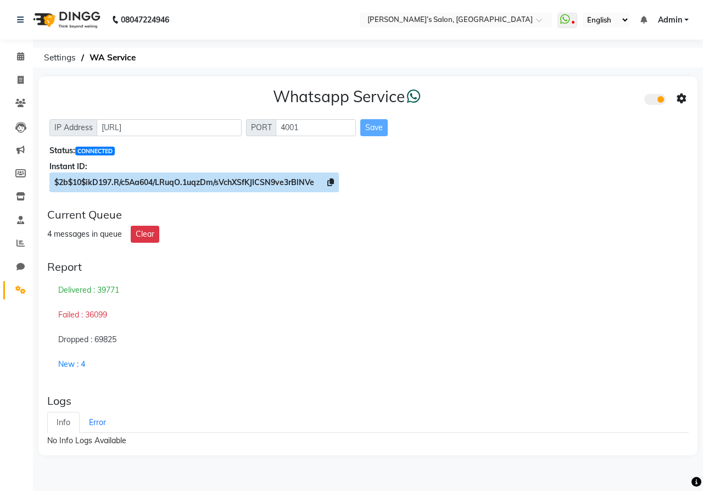
click at [333, 185] on icon at bounding box center [330, 183] width 7 height 8
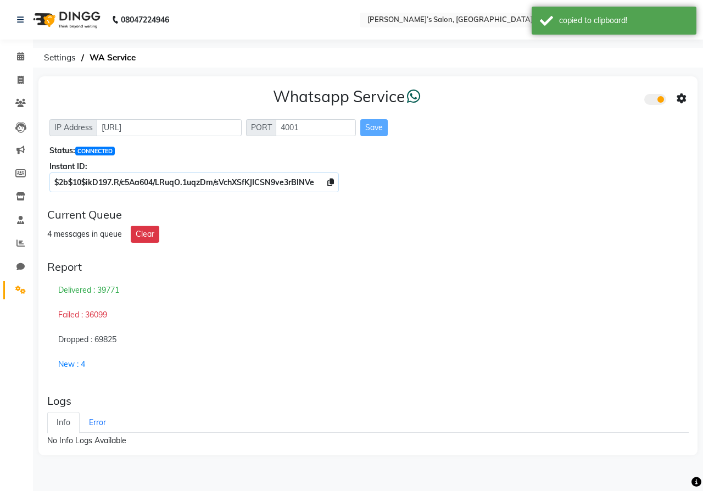
click at [683, 94] on icon at bounding box center [682, 99] width 10 height 10
click at [565, 92] on div "Whatsapp Settings" at bounding box center [602, 87] width 126 height 14
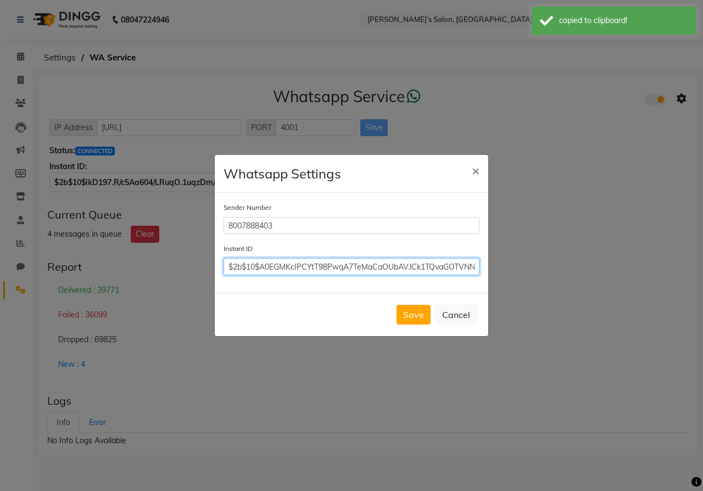
click at [309, 265] on input "$2b$10$A0EGMKcIPCYtT98PwqA7TeMaCaOUbAV.lCk1TQvaGOTVNN1ArBopu" at bounding box center [352, 266] width 256 height 17
paste input "$2b$10$ikD197.R/c5Aa604/LRuqO.1uqzDm/sVchXSfKJICSN9ve3rBlNVe"
type input "$2b$10$ikD197.R/c5Aa604/LRuqO.1uqzDm/sVchXSfKJICSN9ve3rBlNVe"
click at [408, 316] on button "Save" at bounding box center [414, 315] width 34 height 20
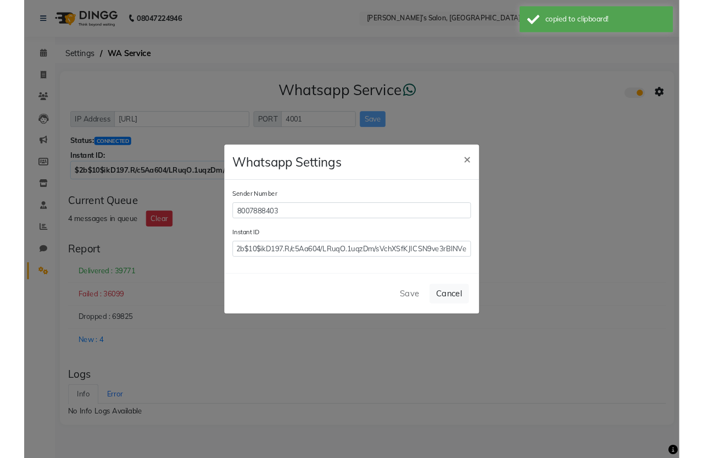
scroll to position [0, 0]
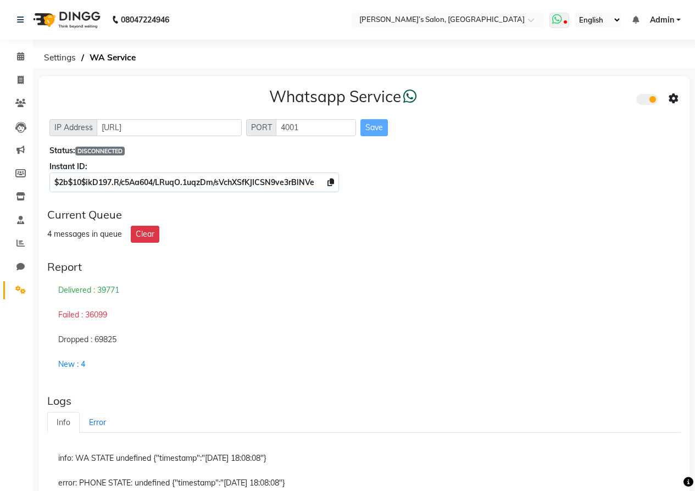
click at [563, 19] on span at bounding box center [559, 20] width 20 height 15
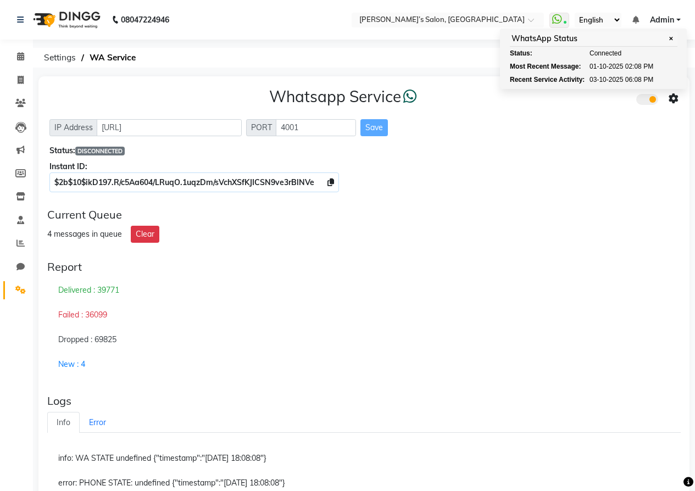
click at [531, 242] on div "4 messages in queue Clear" at bounding box center [363, 234] width 633 height 17
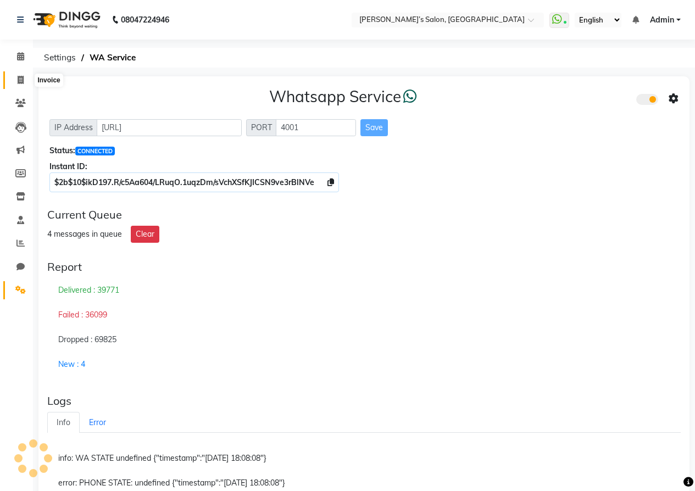
click at [16, 76] on span at bounding box center [20, 80] width 19 height 13
select select "5150"
select select "service"
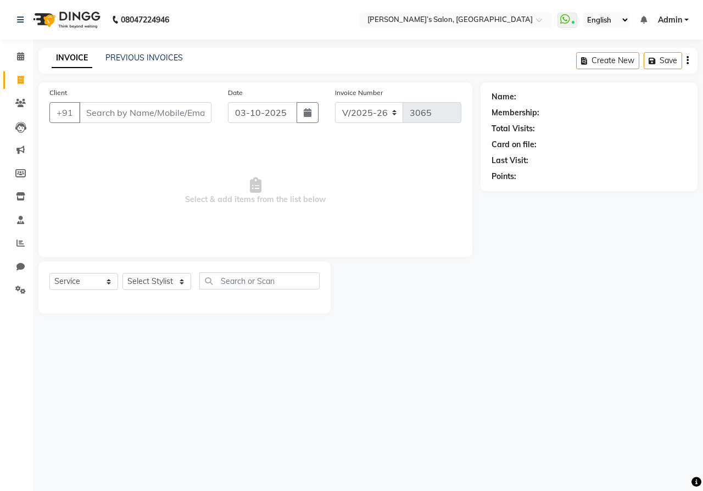
drag, startPoint x: 605, startPoint y: 2, endPoint x: 317, endPoint y: 326, distance: 433.9
click at [317, 326] on main "INVOICE PREVIOUS INVOICES Create New Save Client +91 Date [DATE] Invoice Number…" at bounding box center [368, 189] width 670 height 282
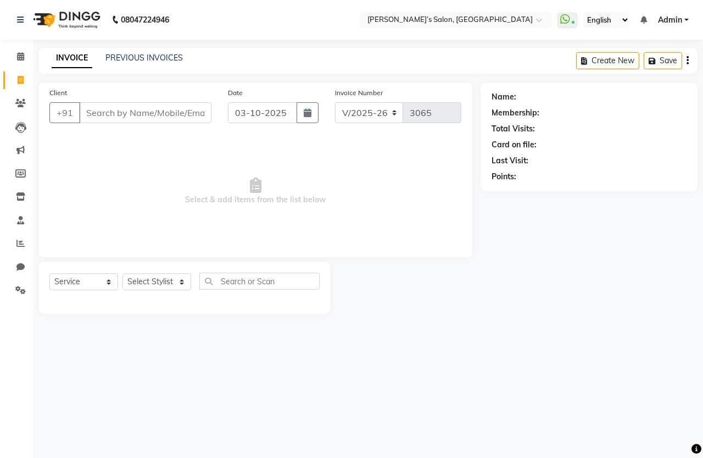
drag, startPoint x: 695, startPoint y: 1, endPoint x: 504, endPoint y: 227, distance: 295.9
click at [504, 227] on div "Name: Membership: Total Visits: Card on file: Last Visit: Points:" at bounding box center [593, 197] width 225 height 231
click at [199, 107] on input "Client" at bounding box center [145, 112] width 132 height 21
type input "8433985409"
click at [210, 109] on button "Add Client" at bounding box center [183, 112] width 57 height 21
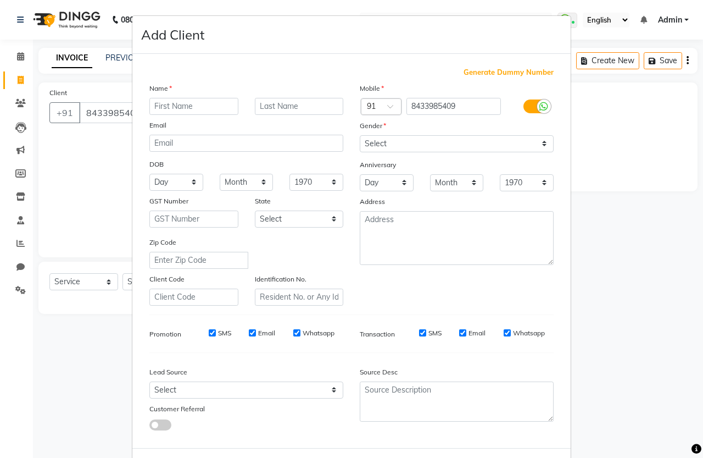
click at [210, 109] on input "text" at bounding box center [193, 106] width 89 height 17
click at [153, 105] on input "aBHAY" at bounding box center [193, 106] width 89 height 17
type input "ABHAY"
click at [414, 135] on select "Select [DEMOGRAPHIC_DATA] [DEMOGRAPHIC_DATA] Other Prefer Not To Say" at bounding box center [457, 143] width 194 height 17
select select "[DEMOGRAPHIC_DATA]"
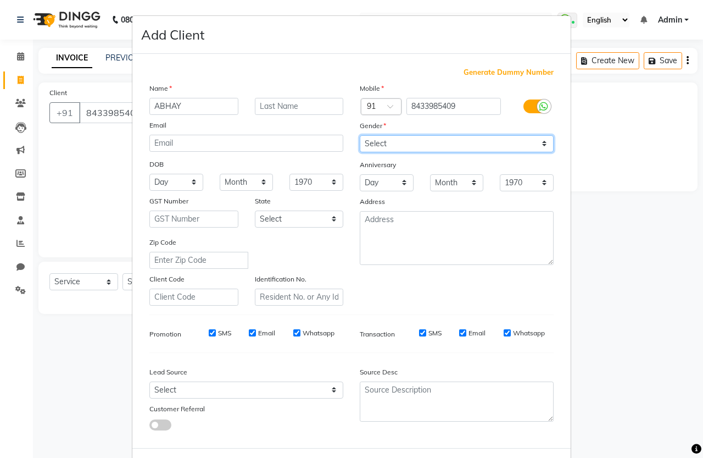
click at [360, 135] on select "Select [DEMOGRAPHIC_DATA] [DEMOGRAPHIC_DATA] Other Prefer Not To Say" at bounding box center [457, 143] width 194 height 17
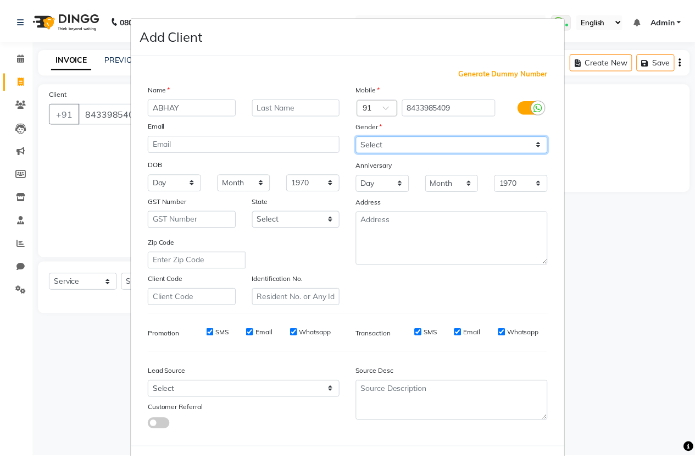
scroll to position [49, 0]
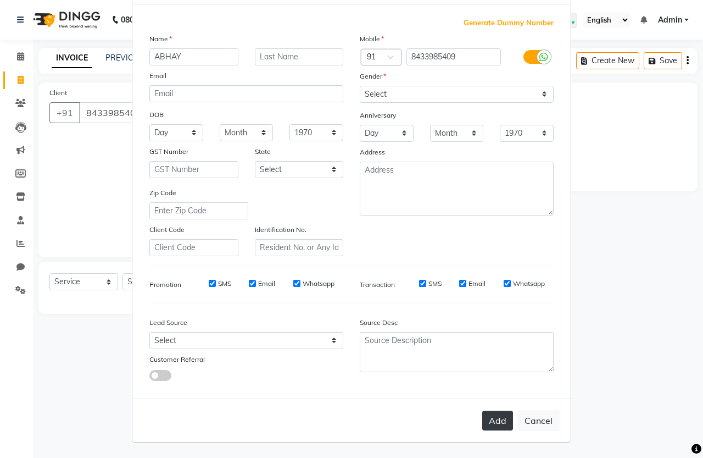
click at [494, 425] on button "Add" at bounding box center [497, 420] width 31 height 20
select select
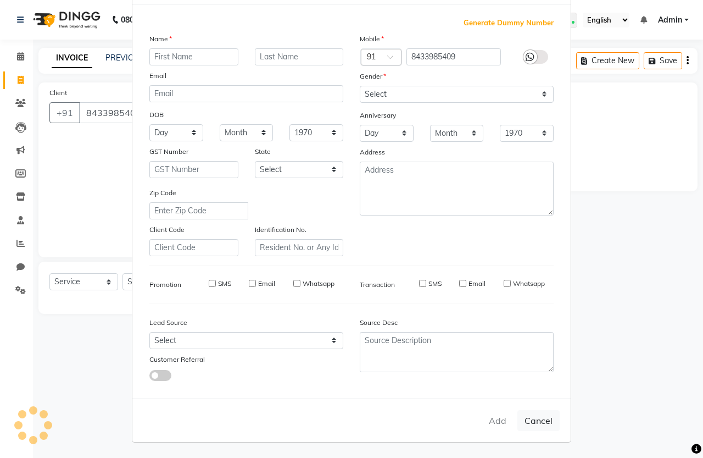
select select
checkbox input "false"
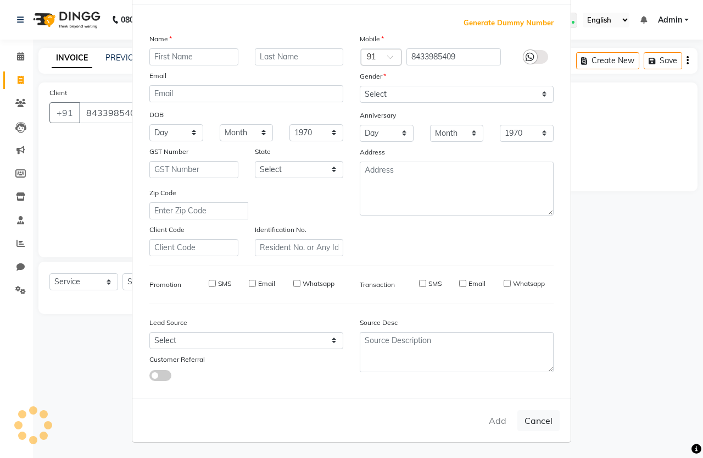
checkbox input "false"
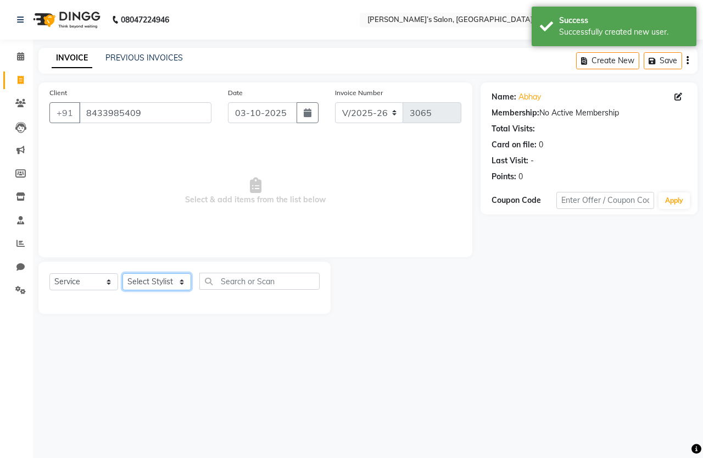
click at [153, 282] on select "Select Stylist [PERSON_NAME] [PERSON_NAME] Akshay [PERSON_NAME] ANAS [PERSON_NA…" at bounding box center [156, 281] width 69 height 17
select select "32734"
click at [122, 273] on select "Select Stylist [PERSON_NAME] [PERSON_NAME] Akshay [PERSON_NAME] ANAS [PERSON_NA…" at bounding box center [156, 281] width 69 height 17
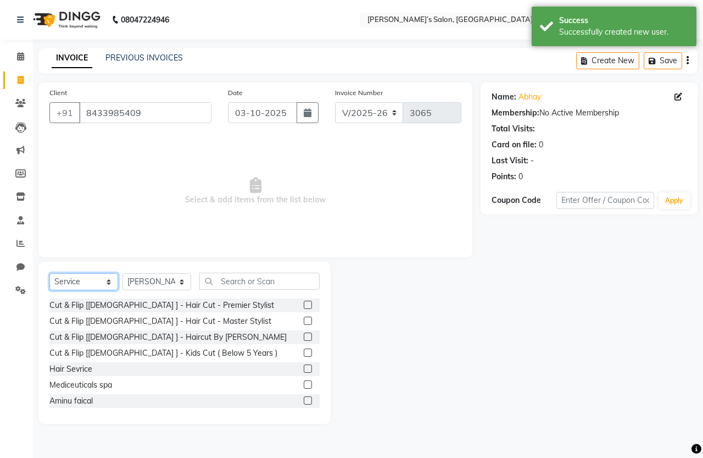
click at [95, 279] on select "Select Service Product Membership Package Voucher Prepaid Gift Card" at bounding box center [83, 281] width 69 height 17
click at [49, 273] on select "Select Service Product Membership Package Voucher Prepaid Gift Card" at bounding box center [83, 281] width 69 height 17
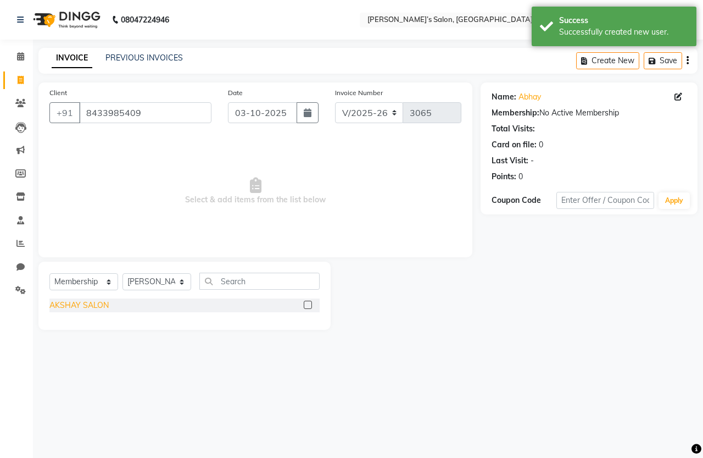
click at [93, 305] on div "AKSHAY SALON" at bounding box center [78, 305] width 59 height 12
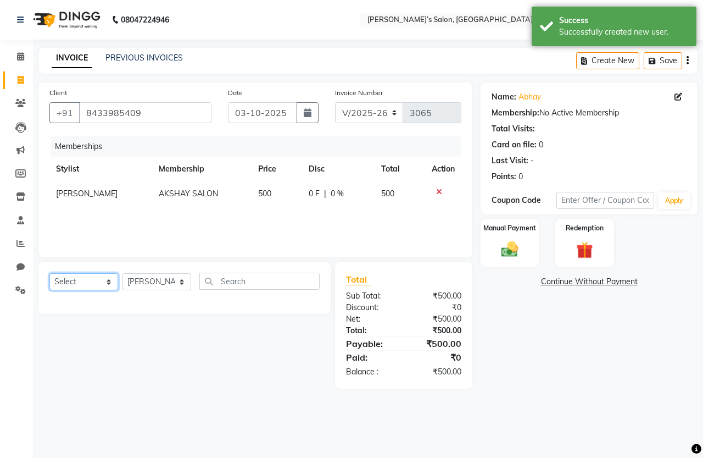
drag, startPoint x: 96, startPoint y: 285, endPoint x: 99, endPoint y: 269, distance: 16.2
click at [97, 284] on select "Select Service Product Package Voucher Prepaid Gift Card" at bounding box center [83, 281] width 69 height 17
select select "service"
click at [49, 273] on select "Select Service Product Package Voucher Prepaid Gift Card" at bounding box center [83, 281] width 69 height 17
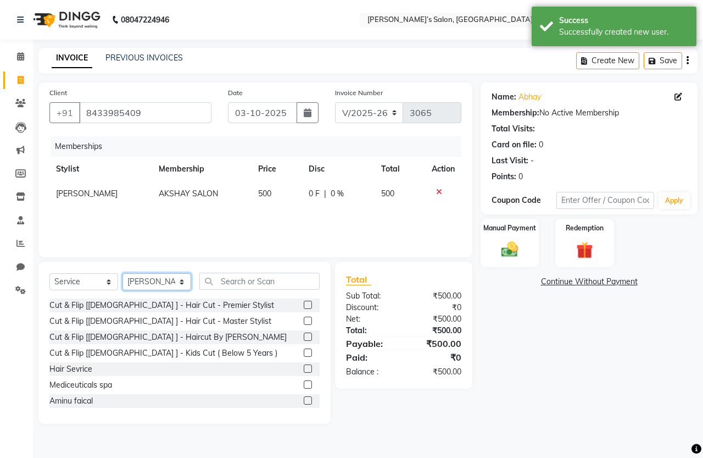
click at [151, 276] on select "Select Stylist [PERSON_NAME] [PERSON_NAME] Akshay [PERSON_NAME] ANAS [PERSON_NA…" at bounding box center [156, 281] width 69 height 17
select select "41459"
click at [122, 273] on select "Select Stylist [PERSON_NAME] [PERSON_NAME] Akshay [PERSON_NAME] ANAS [PERSON_NA…" at bounding box center [156, 281] width 69 height 17
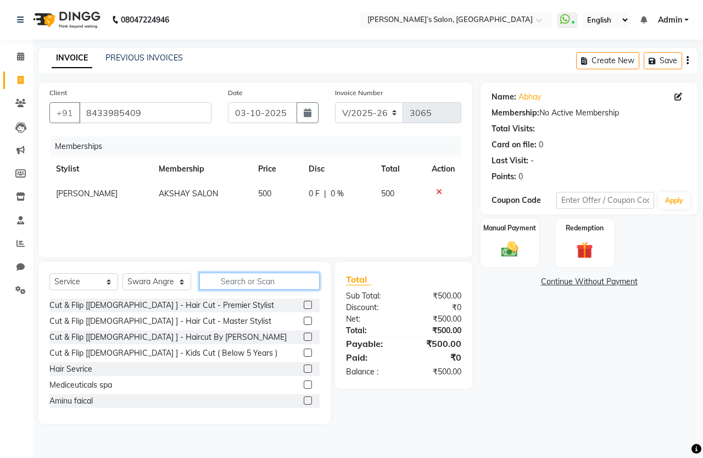
click at [243, 285] on input "text" at bounding box center [259, 280] width 120 height 17
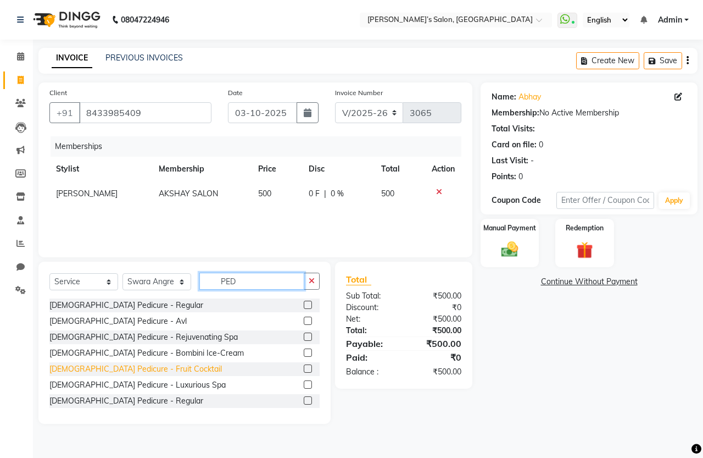
type input "PED"
click at [137, 372] on div "[DEMOGRAPHIC_DATA] Pedicure - Fruit Cocktail" at bounding box center [135, 369] width 172 height 12
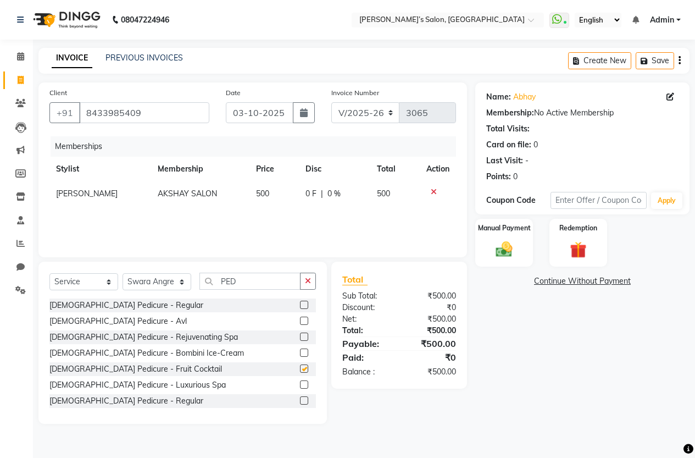
checkbox input "false"
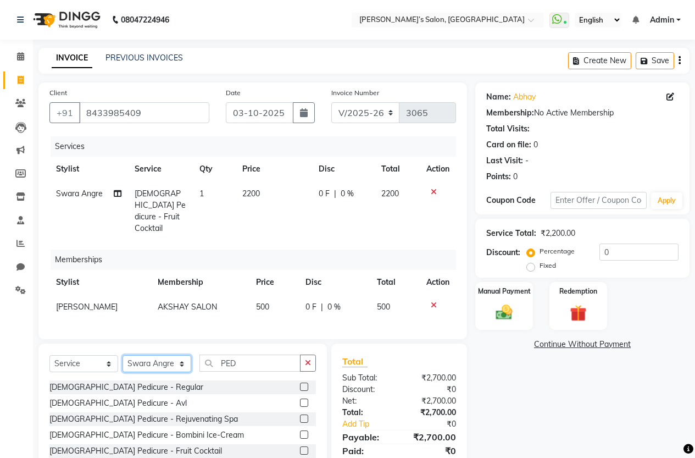
click at [178, 355] on select "Select Stylist [PERSON_NAME] [PERSON_NAME] Akshay [PERSON_NAME] ANAS [PERSON_NA…" at bounding box center [156, 363] width 69 height 17
select select "33170"
click at [122, 355] on select "Select Stylist [PERSON_NAME] [PERSON_NAME] Akshay [PERSON_NAME] ANAS [PERSON_NA…" at bounding box center [156, 363] width 69 height 17
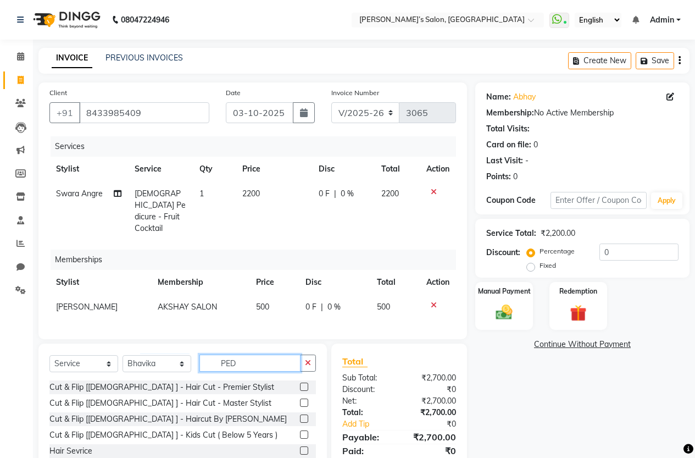
click at [242, 362] on input "PED" at bounding box center [249, 362] width 101 height 17
type input "P"
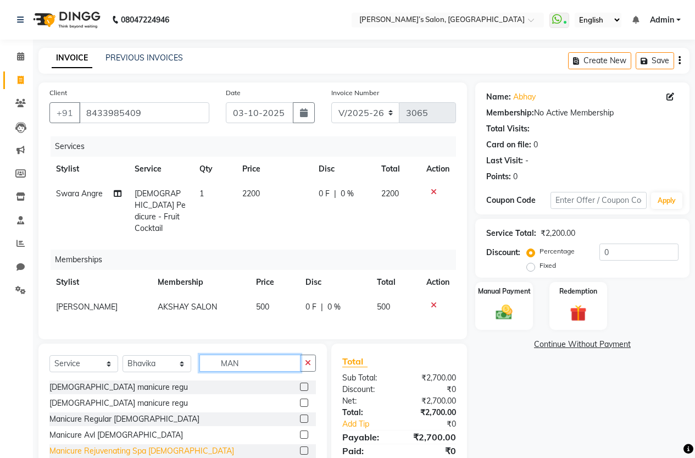
type input "MAN"
click at [126, 449] on div "Manicure Rejuvenating Spa [DEMOGRAPHIC_DATA]" at bounding box center [141, 451] width 185 height 12
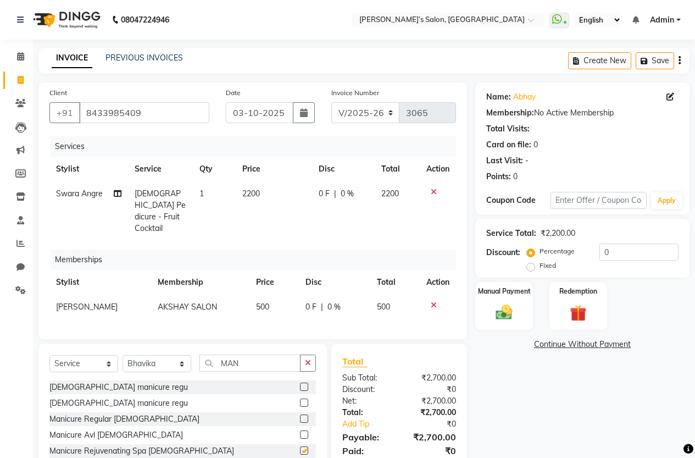
checkbox input "false"
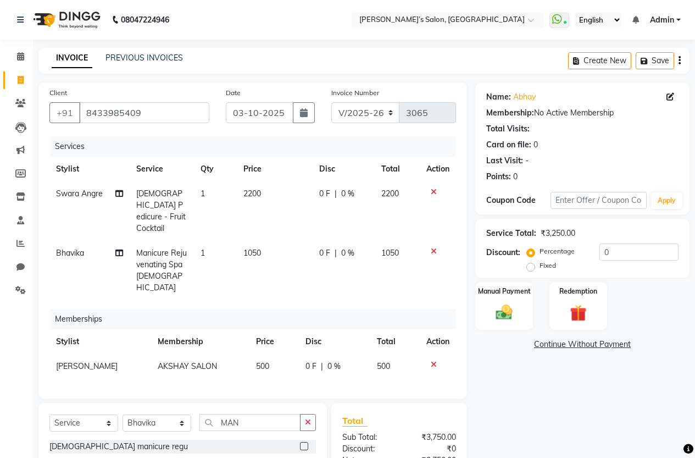
click at [272, 243] on td "1050" at bounding box center [275, 270] width 76 height 59
select select "33170"
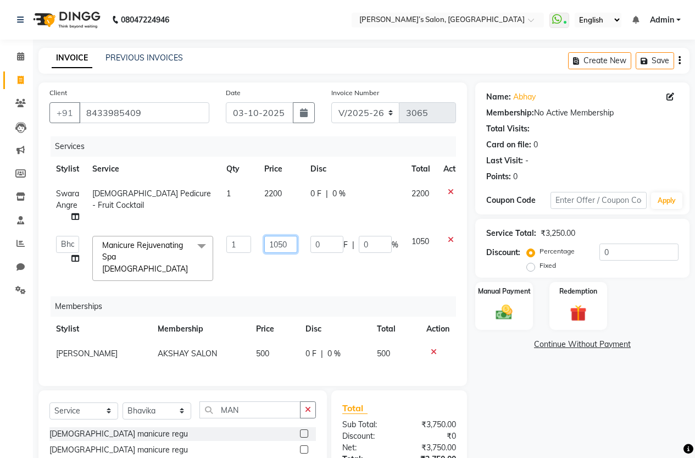
click at [284, 243] on input "1050" at bounding box center [280, 244] width 33 height 17
type input "1000"
click at [508, 371] on div "Name: [PERSON_NAME] Membership: No Active Membership Total Visits: Card on file…" at bounding box center [586, 317] width 222 height 470
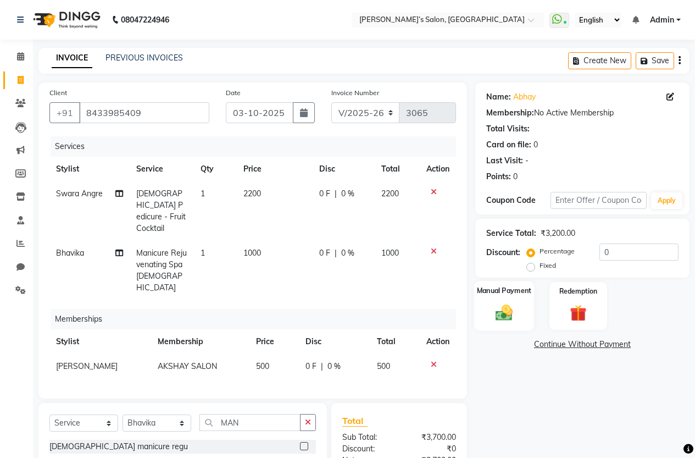
click at [511, 319] on img at bounding box center [504, 312] width 28 height 20
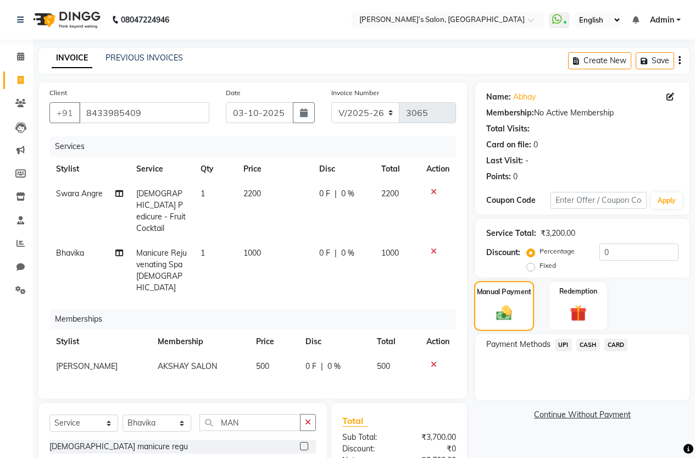
scroll to position [55, 0]
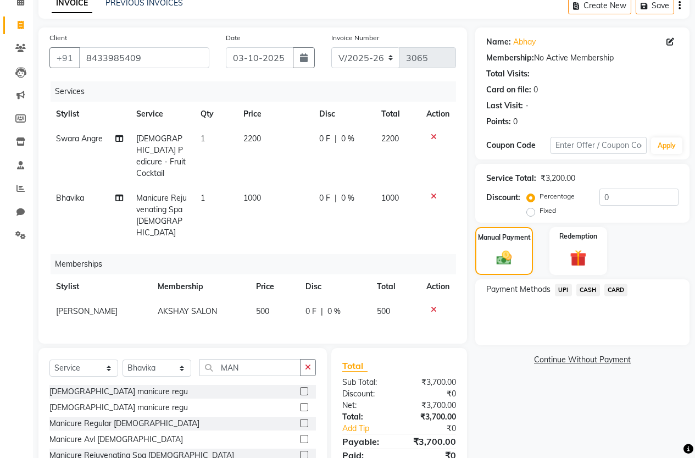
click at [570, 288] on span "UPI" at bounding box center [563, 289] width 17 height 13
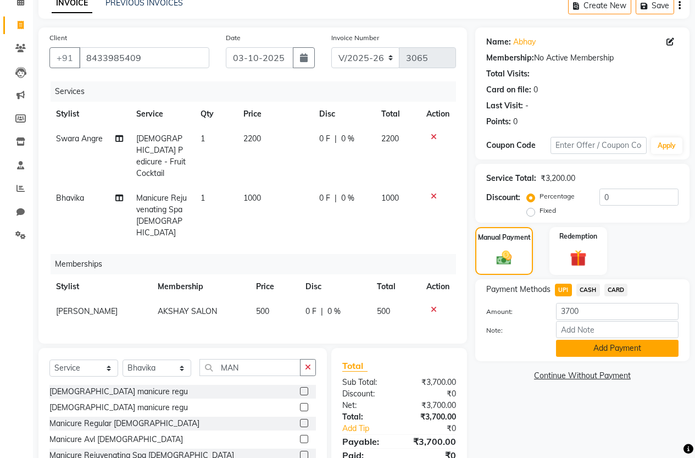
click at [603, 349] on button "Add Payment" at bounding box center [617, 347] width 122 height 17
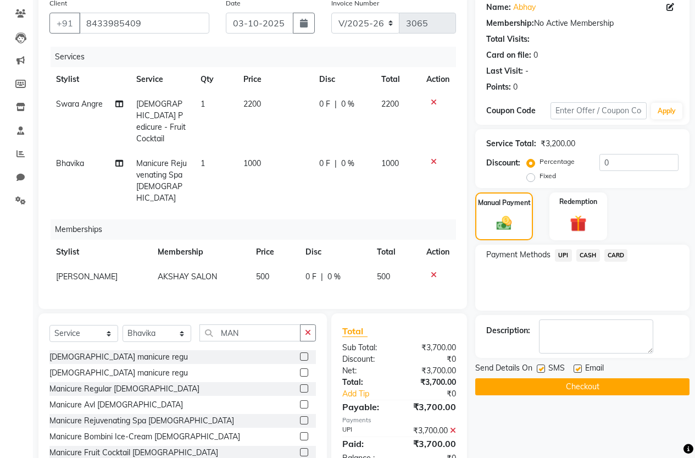
scroll to position [109, 0]
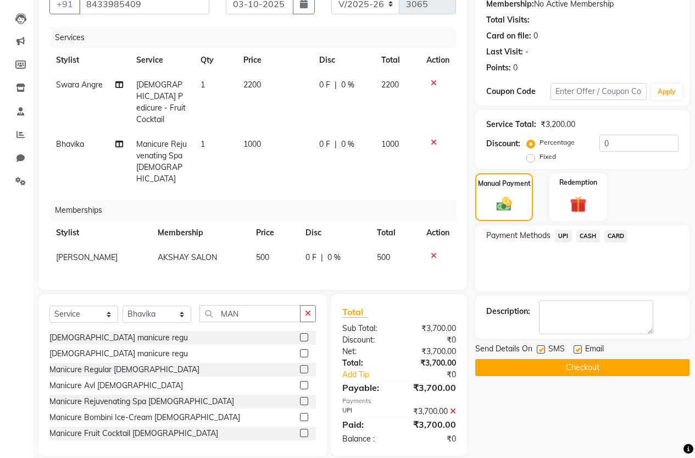
click at [603, 360] on button "Checkout" at bounding box center [582, 367] width 214 height 17
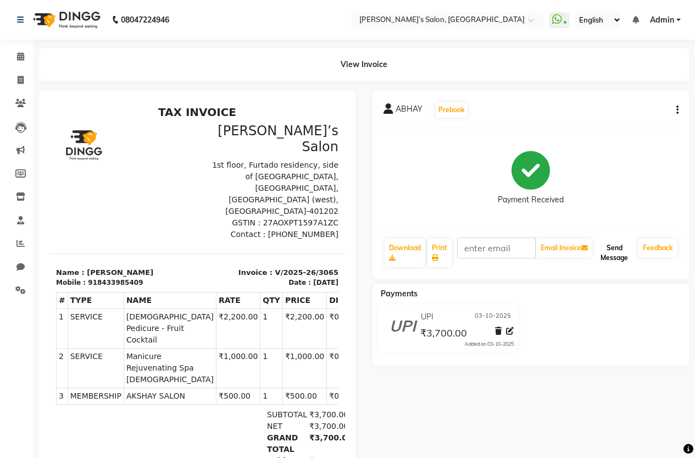
click at [620, 249] on button "Send Message" at bounding box center [614, 252] width 40 height 29
click at [24, 86] on span at bounding box center [20, 80] width 19 height 13
select select "5150"
select select "service"
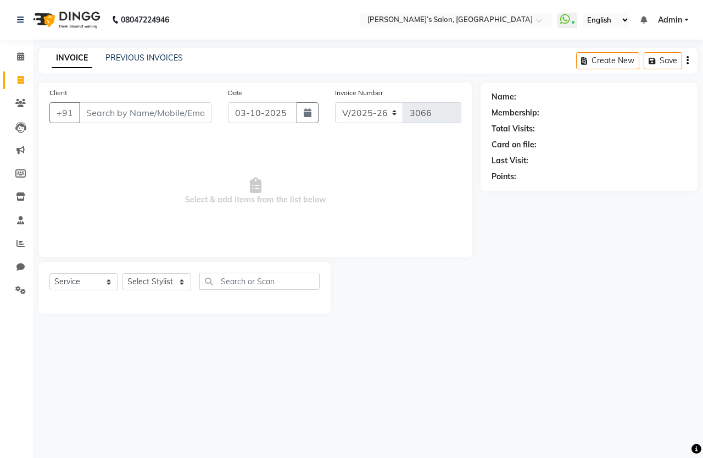
click at [181, 120] on input "Client" at bounding box center [145, 112] width 132 height 21
click at [172, 111] on input "Client" at bounding box center [145, 112] width 132 height 21
click at [177, 109] on input "Client" at bounding box center [145, 112] width 132 height 21
click at [122, 110] on input "Client" at bounding box center [145, 112] width 132 height 21
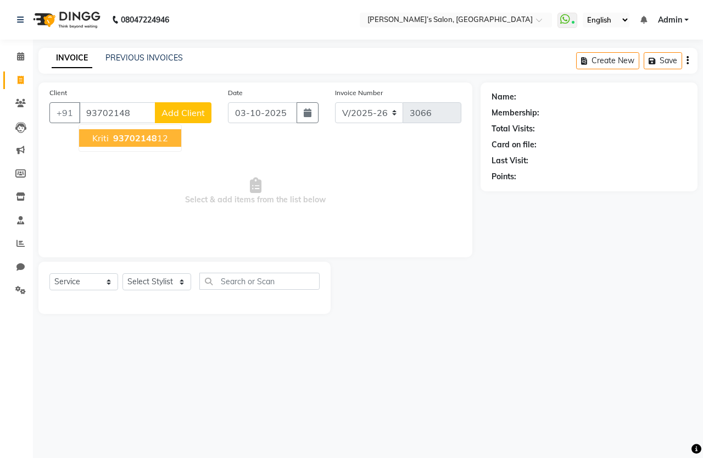
click at [126, 134] on span "93702148" at bounding box center [135, 137] width 44 height 11
type input "9370214812"
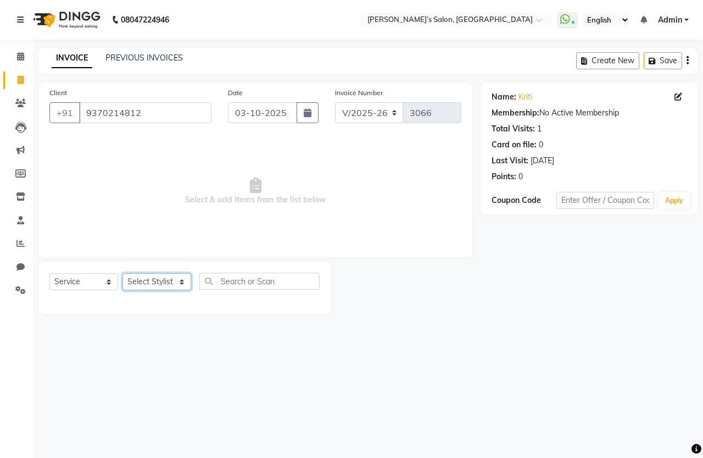
click at [140, 282] on select "Select Stylist [PERSON_NAME] [PERSON_NAME] Akshay [PERSON_NAME] ANAS [PERSON_NA…" at bounding box center [156, 281] width 69 height 17
select select "33173"
click at [122, 273] on select "Select Stylist [PERSON_NAME] [PERSON_NAME] Akshay [PERSON_NAME] ANAS [PERSON_NA…" at bounding box center [156, 281] width 69 height 17
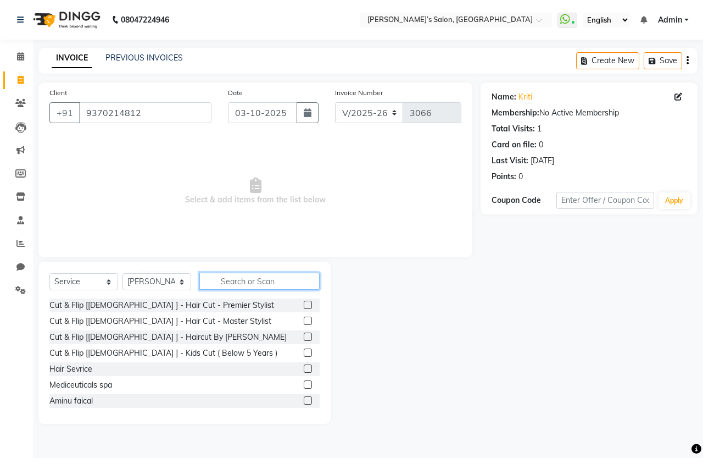
click at [215, 277] on input "text" at bounding box center [259, 280] width 120 height 17
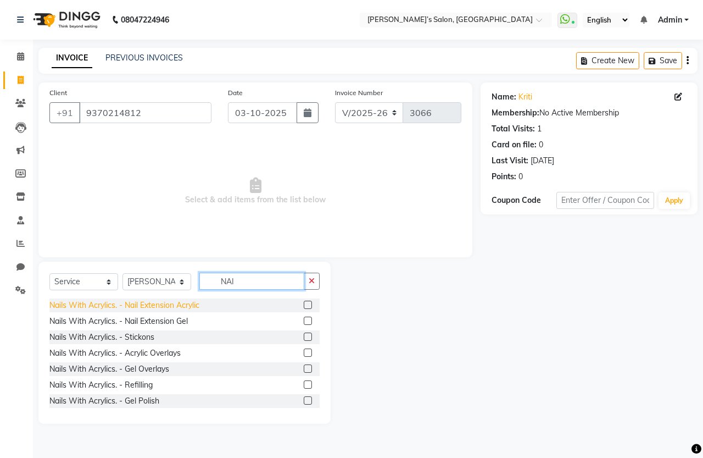
type input "NAI"
click at [199, 308] on div "Nails With Acrylics. - Nail Extension Acrylic" at bounding box center [124, 305] width 150 height 12
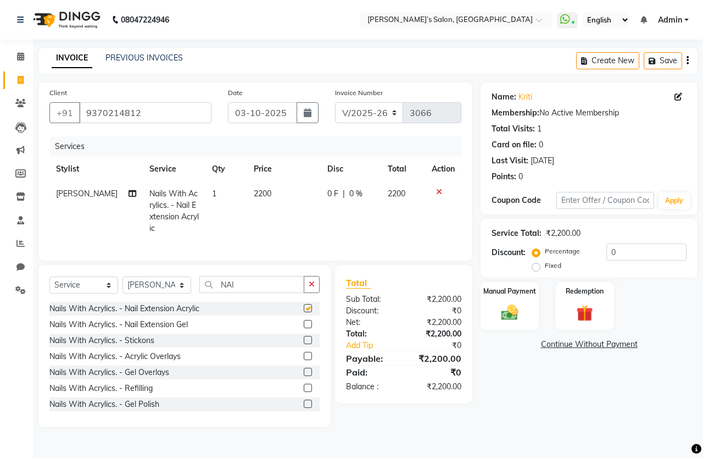
checkbox input "false"
click at [305, 216] on td "2200" at bounding box center [283, 210] width 73 height 59
select select "33173"
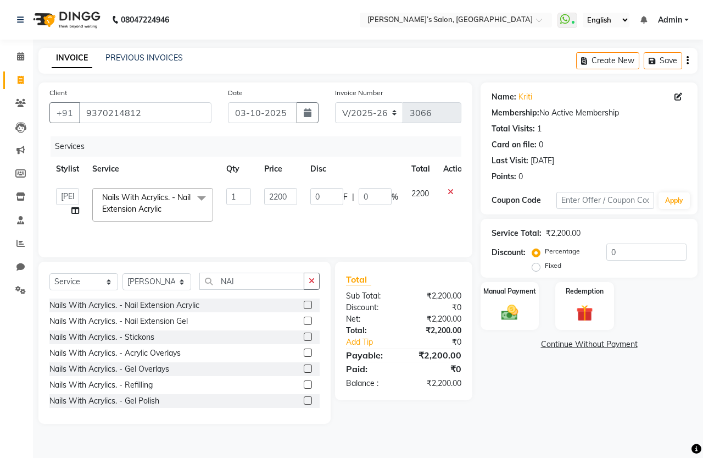
click at [300, 200] on td "2200" at bounding box center [281, 204] width 46 height 47
click at [294, 193] on input "2200" at bounding box center [280, 196] width 33 height 17
type input "2"
type input "1000"
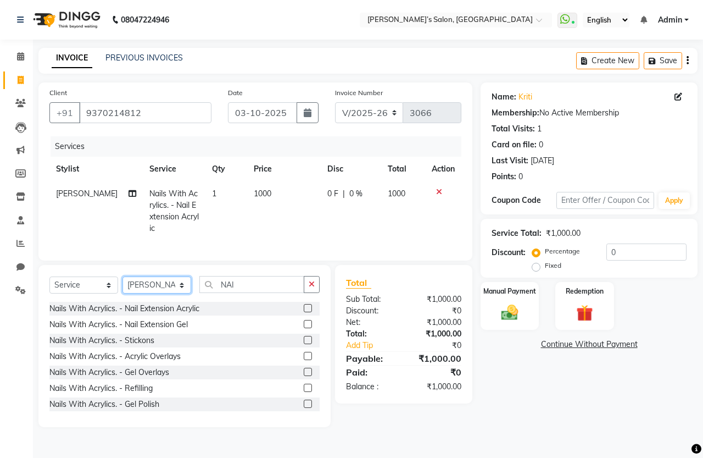
drag, startPoint x: 153, startPoint y: 280, endPoint x: 121, endPoint y: 175, distance: 109.5
click at [150, 278] on select "Select Stylist [PERSON_NAME] [PERSON_NAME] Akshay [PERSON_NAME] ANAS [PERSON_NA…" at bounding box center [156, 284] width 69 height 17
select select "32735"
click at [122, 276] on select "Select Stylist [PERSON_NAME] [PERSON_NAME] Akshay [PERSON_NAME] ANAS [PERSON_NA…" at bounding box center [156, 284] width 69 height 17
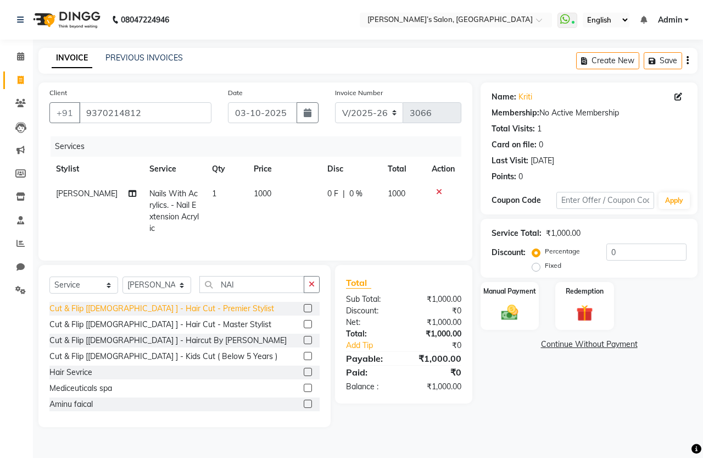
click at [168, 303] on div "Cut & Flip [[DEMOGRAPHIC_DATA] ] - Hair Cut - Premier Stylist" at bounding box center [161, 309] width 225 height 12
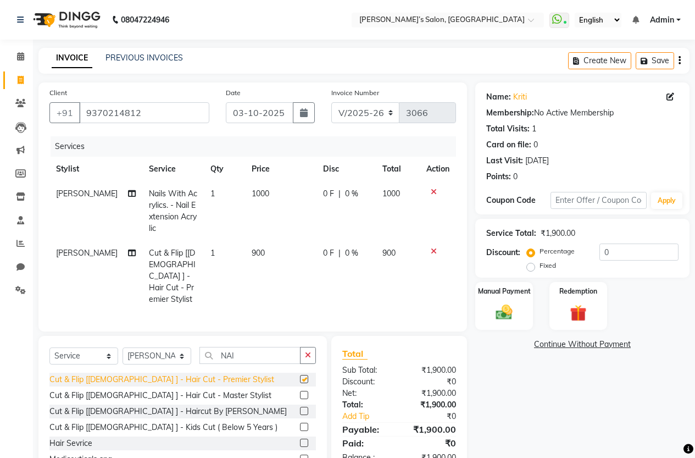
checkbox input "false"
click at [278, 261] on td "900" at bounding box center [280, 276] width 71 height 71
select select "32735"
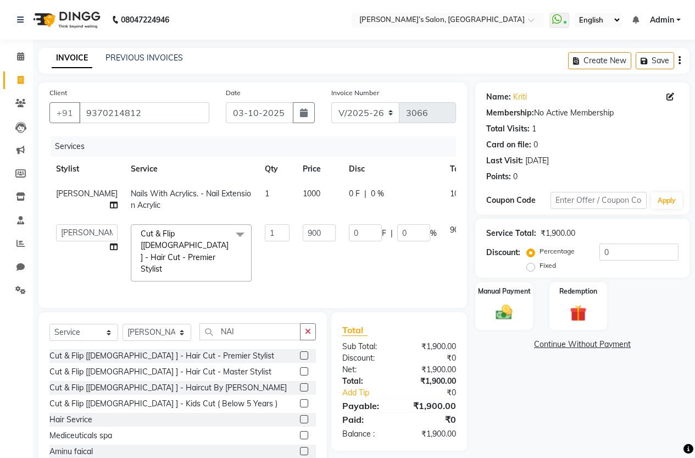
click at [297, 236] on td "900" at bounding box center [319, 253] width 46 height 70
click at [303, 231] on input "900" at bounding box center [319, 232] width 33 height 17
type input "950"
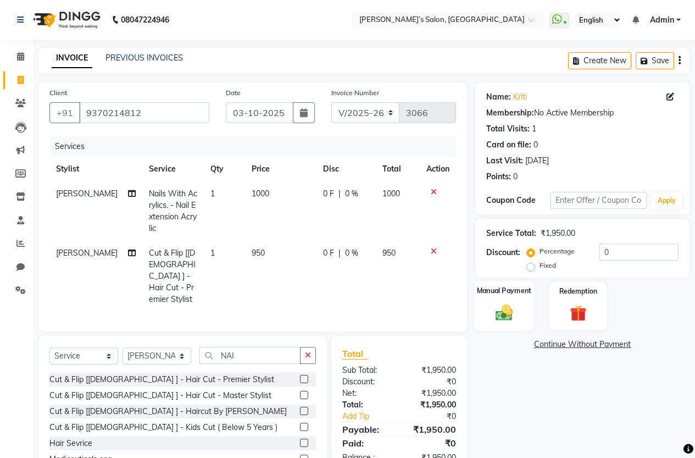
click at [503, 317] on img at bounding box center [504, 312] width 28 height 20
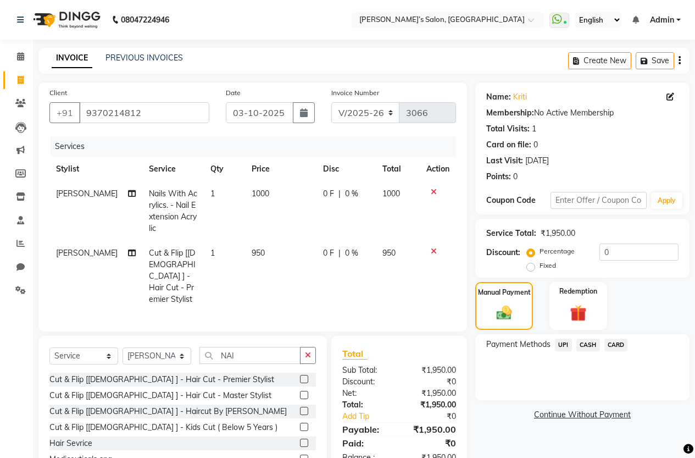
click at [569, 342] on span "UPI" at bounding box center [563, 344] width 17 height 13
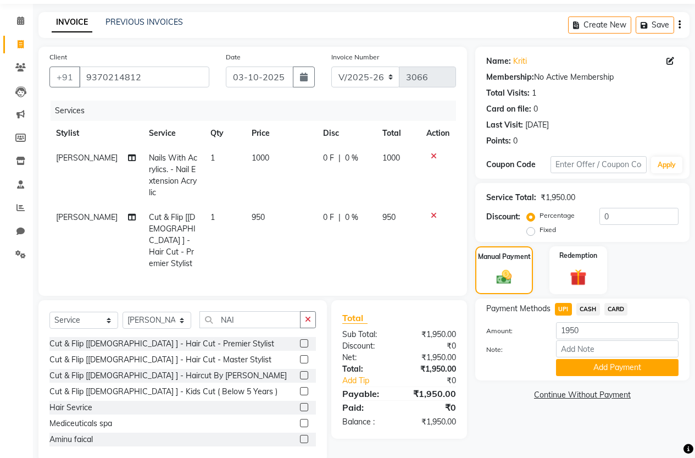
scroll to position [53, 0]
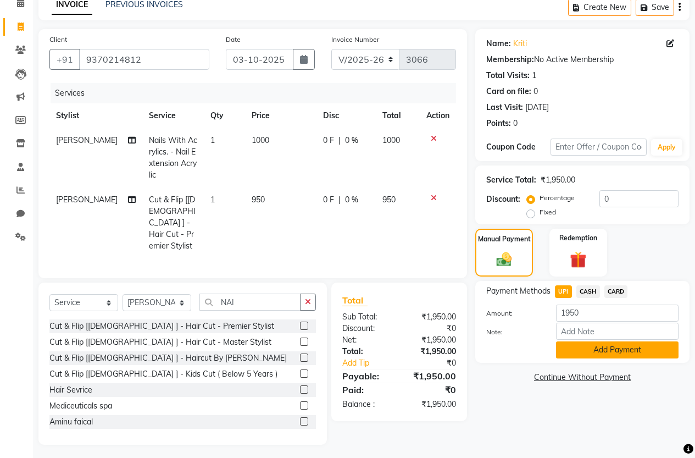
click at [598, 346] on button "Add Payment" at bounding box center [617, 349] width 122 height 17
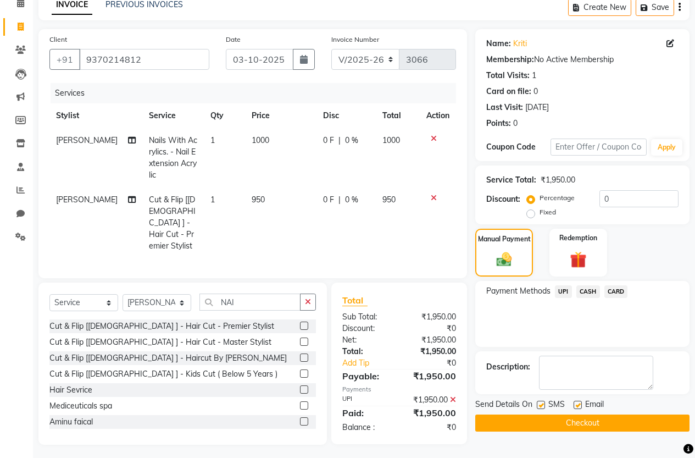
click at [591, 415] on button "Checkout" at bounding box center [582, 422] width 214 height 17
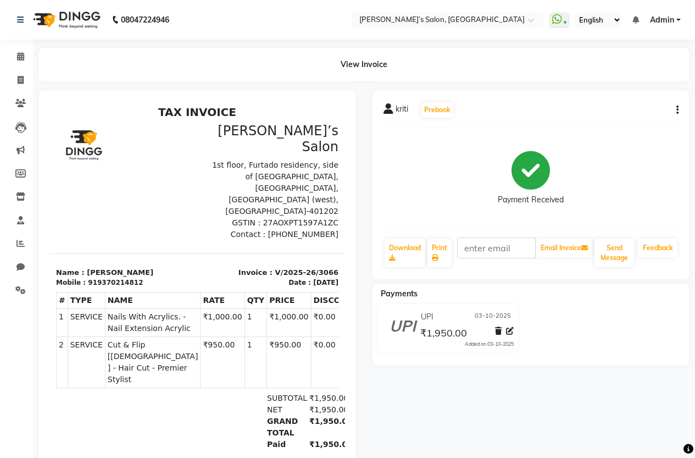
click at [591, 415] on div "kriti Prebook Payment Received Download Print Email Invoice Send Message Feedba…" at bounding box center [531, 319] width 334 height 458
click at [592, 336] on div "UPI [DATE] ₹1,950.00 Added on [DATE]" at bounding box center [531, 330] width 334 height 53
drag, startPoint x: 592, startPoint y: 336, endPoint x: 574, endPoint y: 479, distance: 144.4
click at [574, 458] on html "08047224946 Select Location × Akshay’s Salon, [GEOGRAPHIC_DATA] West WhatsApp S…" at bounding box center [347, 229] width 695 height 458
click at [12, 81] on span at bounding box center [20, 80] width 19 height 13
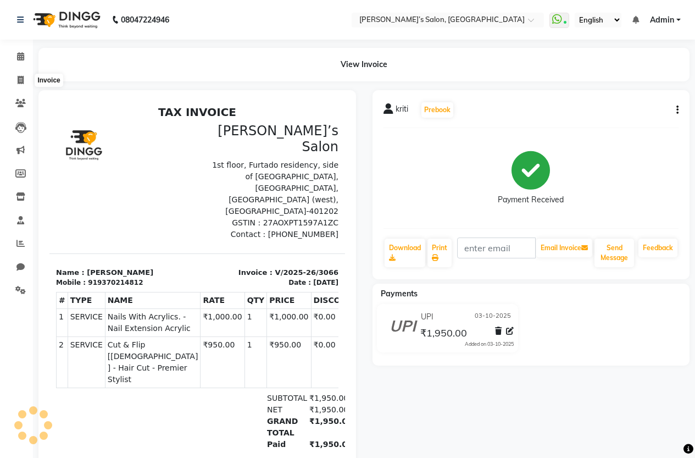
select select "service"
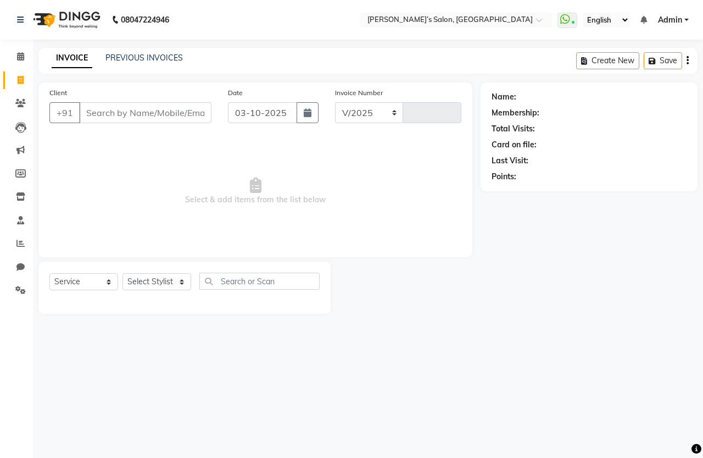
select select "5150"
type input "3067"
click at [95, 112] on input "Client" at bounding box center [145, 112] width 132 height 21
type input "8850605984"
click at [179, 108] on span "Add Client" at bounding box center [182, 112] width 43 height 11
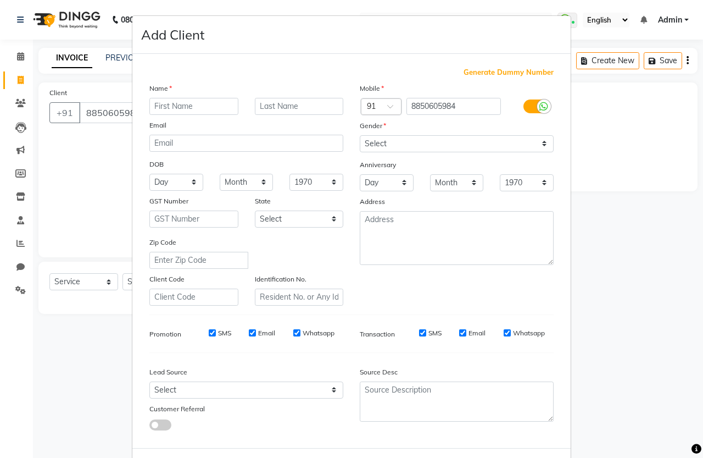
click at [207, 108] on input "text" at bounding box center [193, 106] width 89 height 17
click at [154, 107] on input "[PERSON_NAME]" at bounding box center [193, 106] width 89 height 17
type input "[PERSON_NAME]"
drag, startPoint x: 364, startPoint y: 138, endPoint x: 363, endPoint y: 145, distance: 6.7
click at [364, 139] on select "Select [DEMOGRAPHIC_DATA] [DEMOGRAPHIC_DATA] Other Prefer Not To Say" at bounding box center [457, 143] width 194 height 17
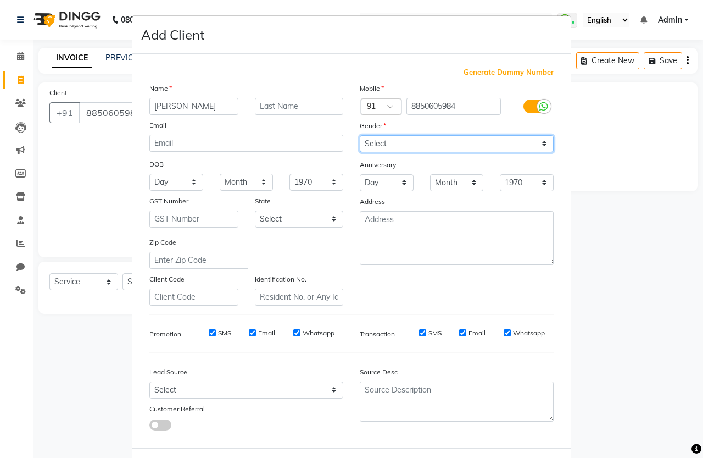
select select "[DEMOGRAPHIC_DATA]"
click at [360, 135] on select "Select [DEMOGRAPHIC_DATA] [DEMOGRAPHIC_DATA] Other Prefer Not To Say" at bounding box center [457, 143] width 194 height 17
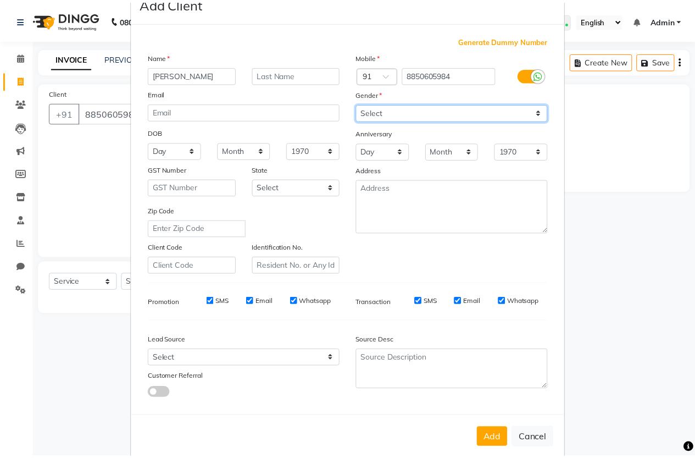
scroll to position [49, 0]
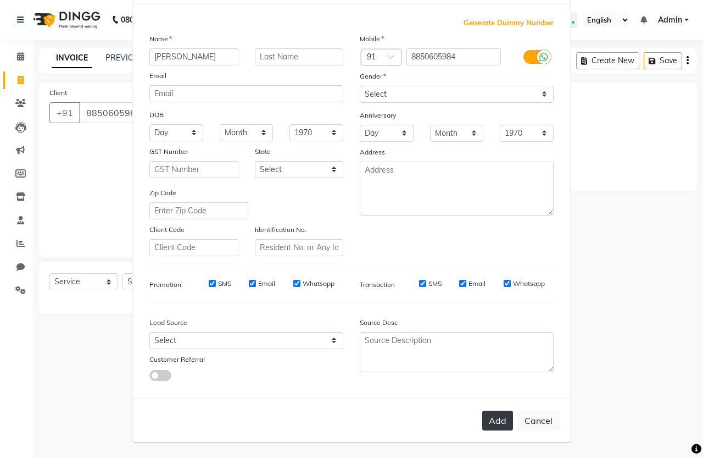
click at [499, 415] on button "Add" at bounding box center [497, 420] width 31 height 20
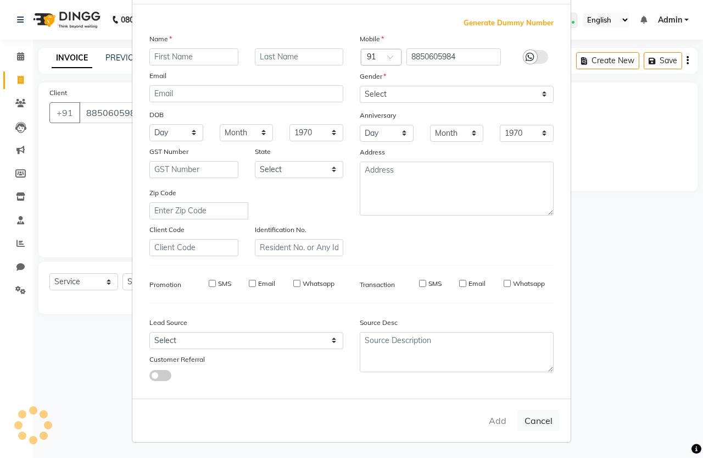
select select
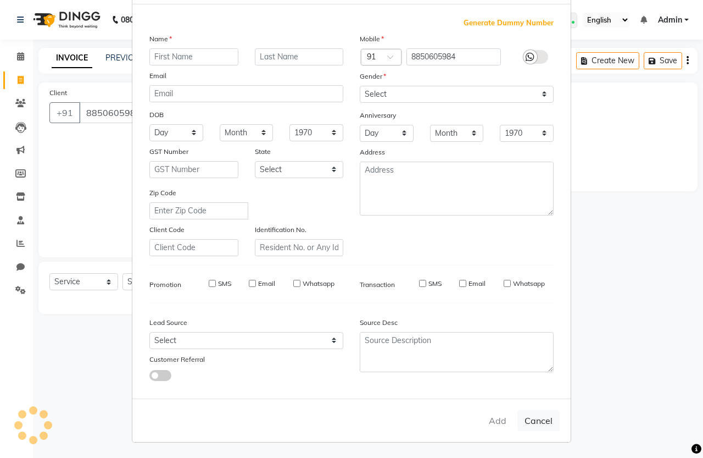
select select
checkbox input "false"
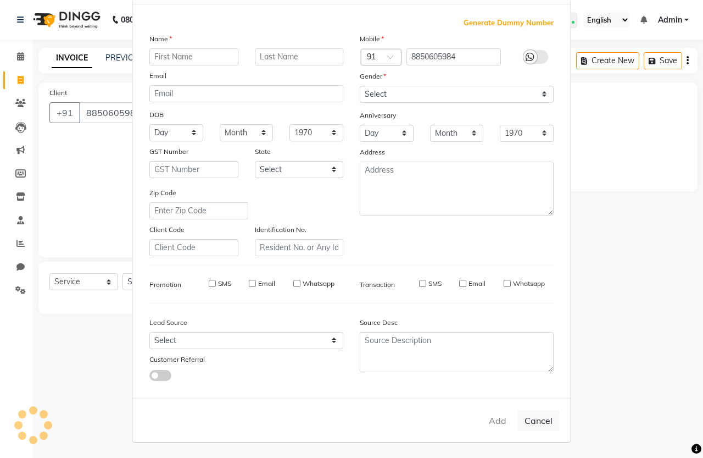
checkbox input "false"
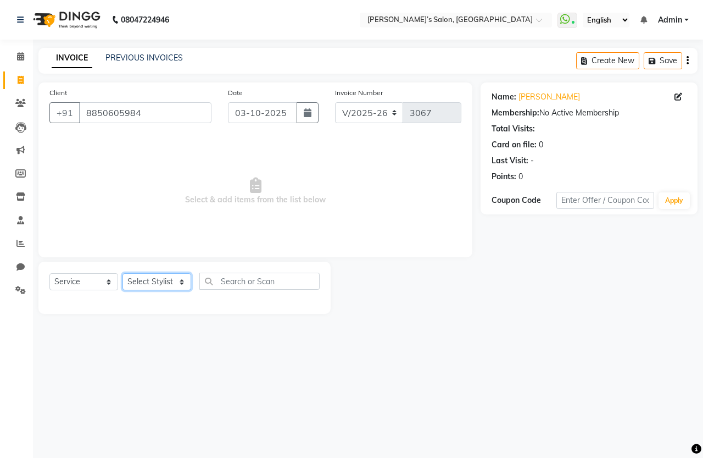
drag, startPoint x: 165, startPoint y: 283, endPoint x: 161, endPoint y: 274, distance: 10.4
click at [164, 283] on select "Select Stylist [PERSON_NAME] [PERSON_NAME] Akshay [PERSON_NAME] ANAS [PERSON_NA…" at bounding box center [156, 281] width 69 height 17
select select "68504"
click at [122, 273] on select "Select Stylist [PERSON_NAME] [PERSON_NAME] Akshay [PERSON_NAME] ANAS [PERSON_NA…" at bounding box center [156, 281] width 69 height 17
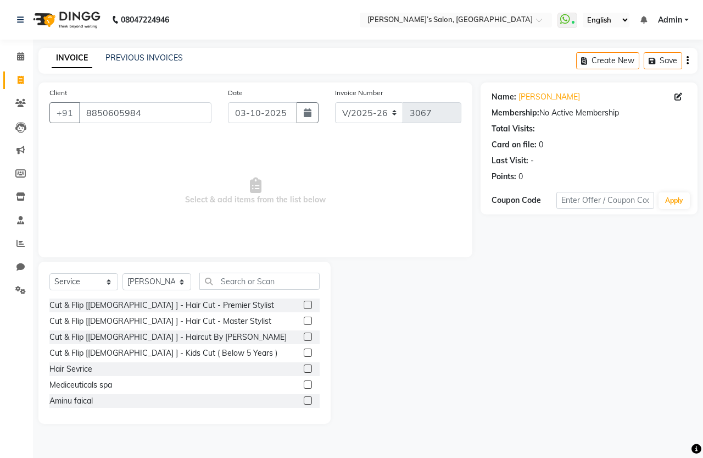
click at [159, 305] on div "Cut & Flip [[DEMOGRAPHIC_DATA] ] - Hair Cut - Premier Stylist" at bounding box center [161, 305] width 225 height 12
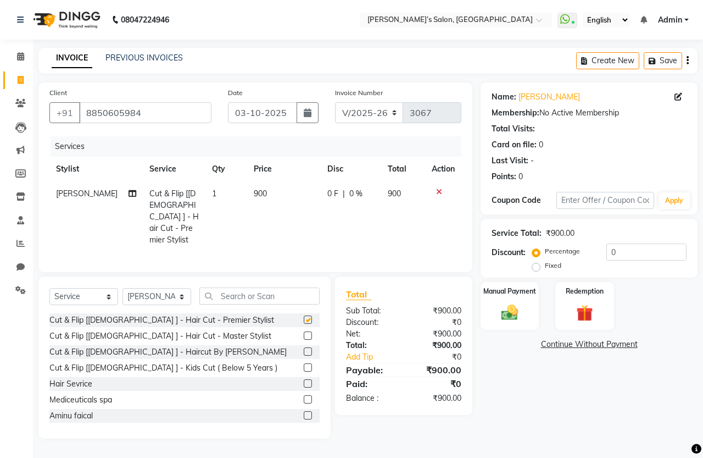
checkbox input "false"
click at [276, 214] on td "900" at bounding box center [283, 216] width 73 height 71
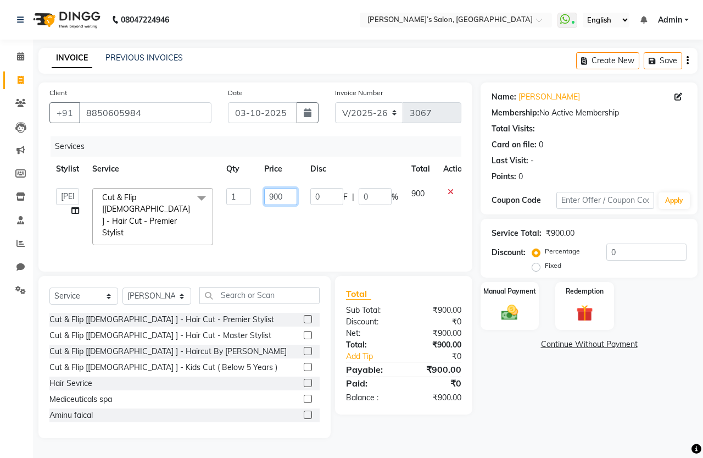
click at [276, 192] on input "900" at bounding box center [280, 196] width 33 height 17
click at [285, 194] on input "900" at bounding box center [280, 196] width 33 height 17
type input "9"
type input "950"
click at [512, 310] on img at bounding box center [509, 312] width 29 height 20
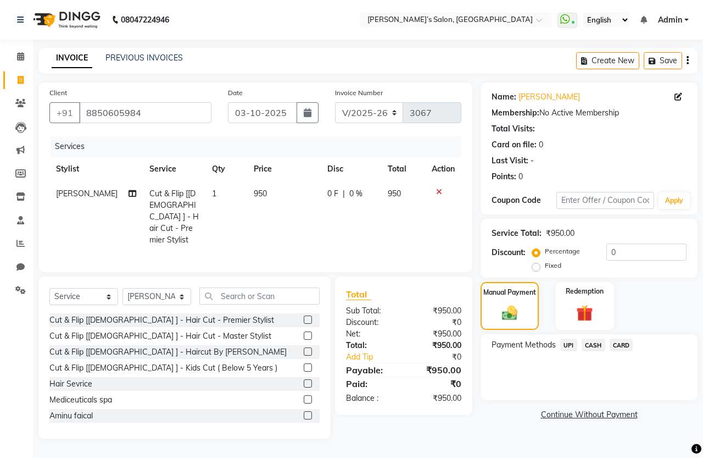
click at [570, 339] on span "UPI" at bounding box center [568, 344] width 17 height 13
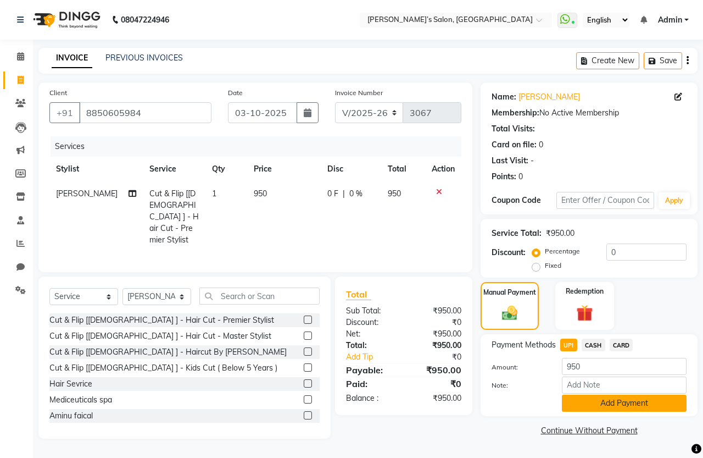
click at [586, 402] on button "Add Payment" at bounding box center [624, 402] width 125 height 17
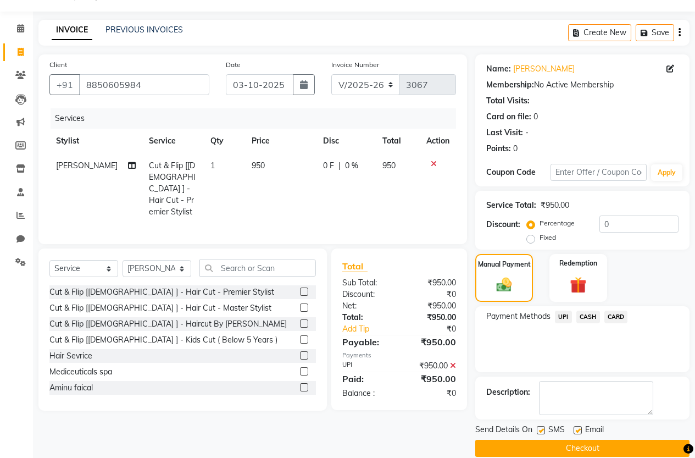
scroll to position [43, 0]
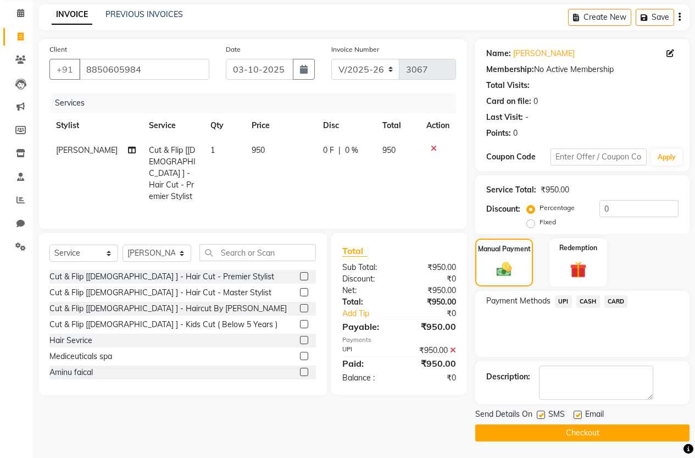
click at [612, 430] on button "Checkout" at bounding box center [582, 432] width 214 height 17
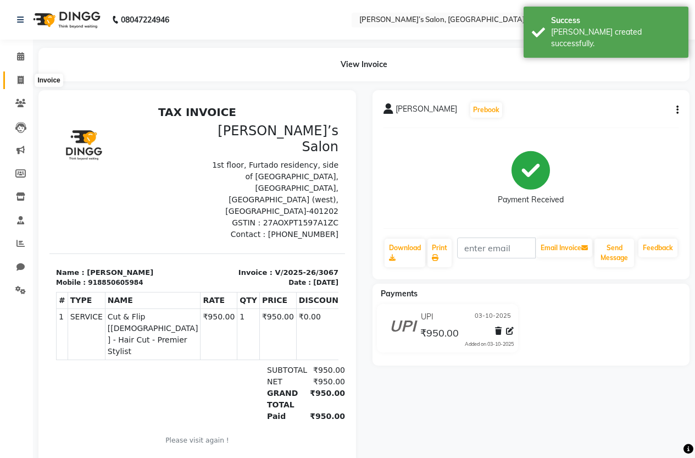
click at [21, 80] on icon at bounding box center [21, 80] width 6 height 8
select select "5150"
select select "service"
